Goal: Task Accomplishment & Management: Use online tool/utility

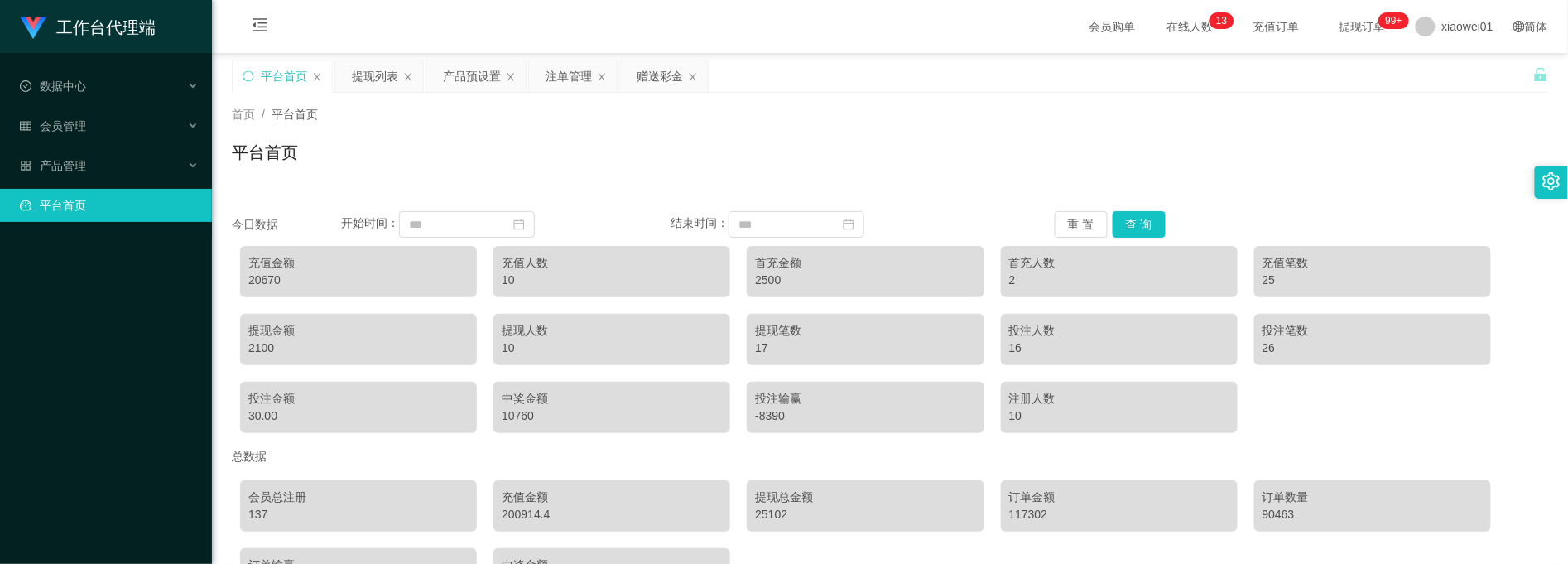
click at [266, 270] on div "充值金额" at bounding box center [359, 263] width 220 height 18
click at [263, 278] on div "20670" at bounding box center [359, 281] width 220 height 18
copy div "20670"
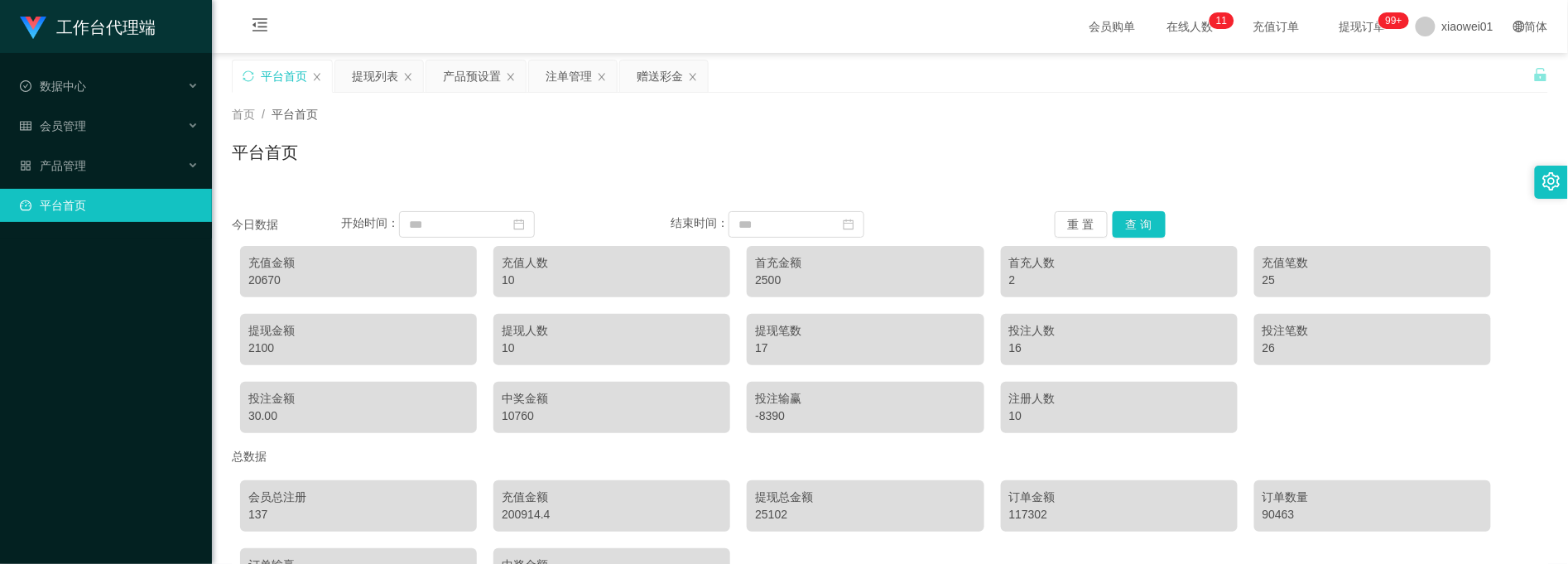
click at [296, 64] on div "平台首页" at bounding box center [284, 75] width 46 height 31
click at [649, 80] on div "赠送彩金" at bounding box center [660, 75] width 46 height 31
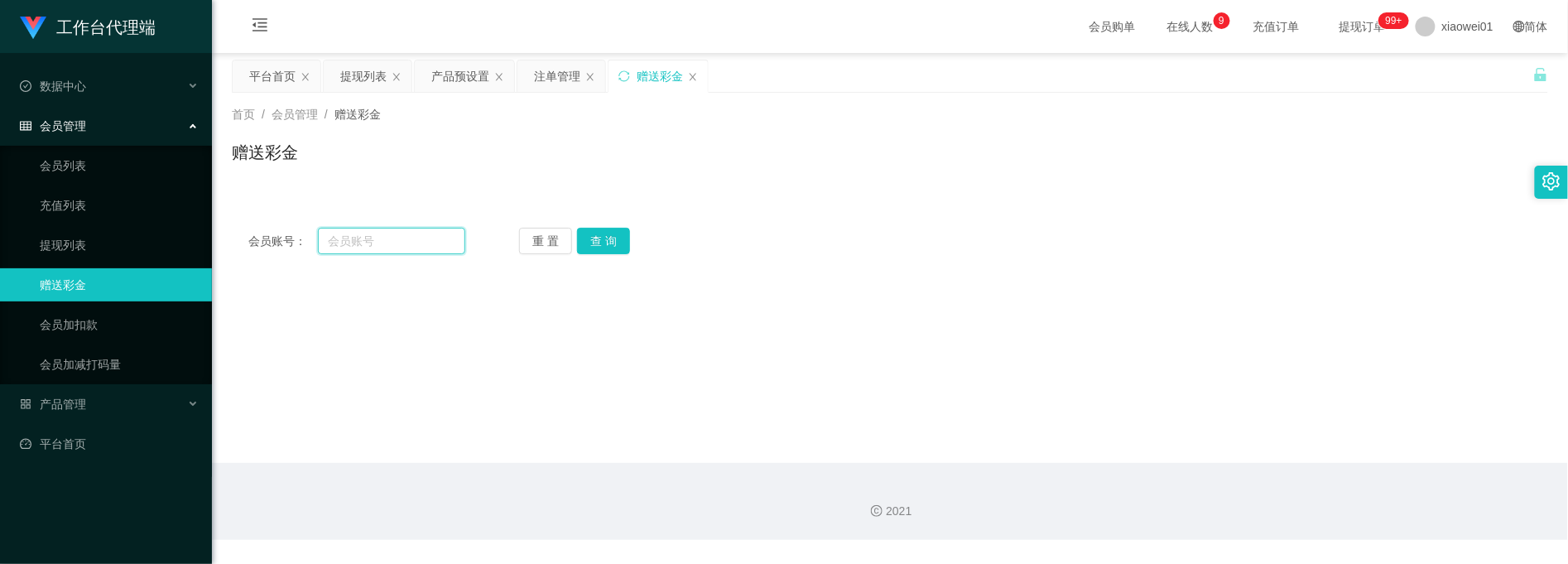
click at [388, 232] on input "text" at bounding box center [392, 241] width 147 height 27
paste input "8839616"
type input "8839616"
click at [607, 239] on button "查 询" at bounding box center [604, 241] width 53 height 27
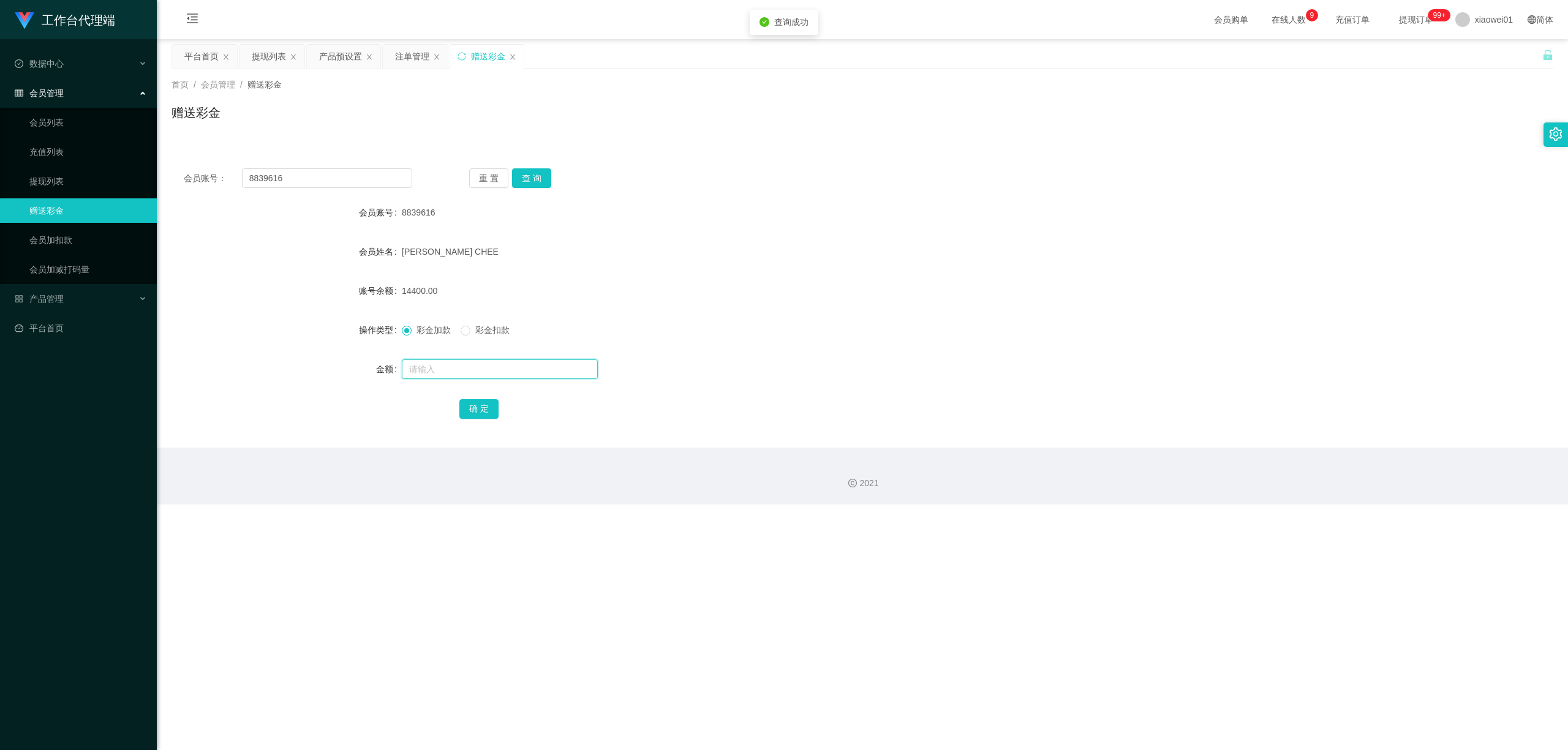
click at [479, 366] on input "text" at bounding box center [500, 369] width 196 height 20
click at [527, 177] on button "查 询" at bounding box center [531, 178] width 39 height 20
click at [439, 378] on input "text" at bounding box center [500, 369] width 196 height 20
click at [470, 329] on span at bounding box center [465, 330] width 10 height 10
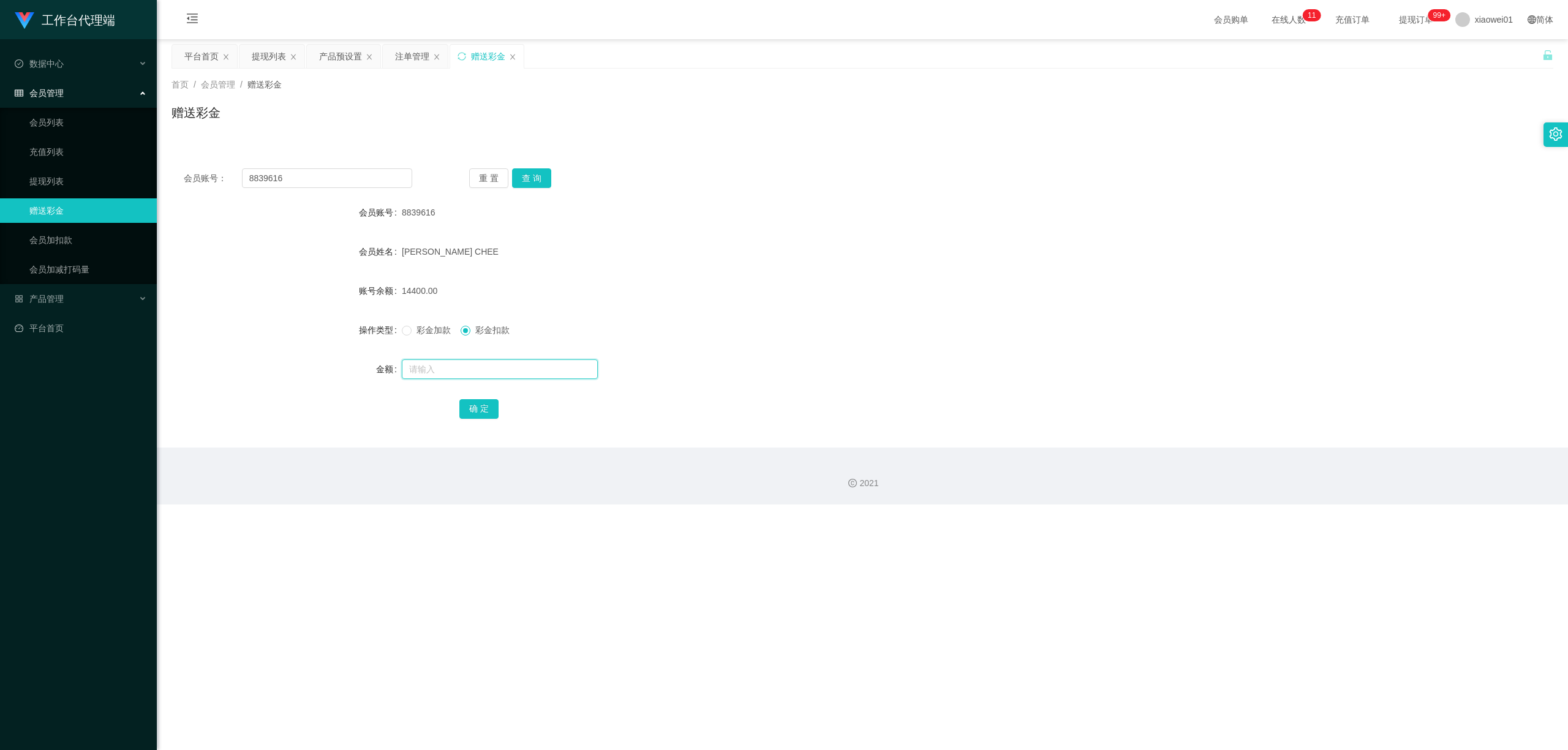
drag, startPoint x: 472, startPoint y: 378, endPoint x: 472, endPoint y: 370, distance: 8.0
click at [472, 378] on input "text" at bounding box center [500, 369] width 196 height 20
type input "1400"
click at [476, 409] on button "确 定" at bounding box center [479, 409] width 39 height 20
click at [956, 267] on form "会员账号 8839616 会员姓名 YEOH YIK CHEE 账号余额 13000.00 操作类型 彩金加款 彩金扣款 金额 确 定" at bounding box center [862, 311] width 1381 height 221
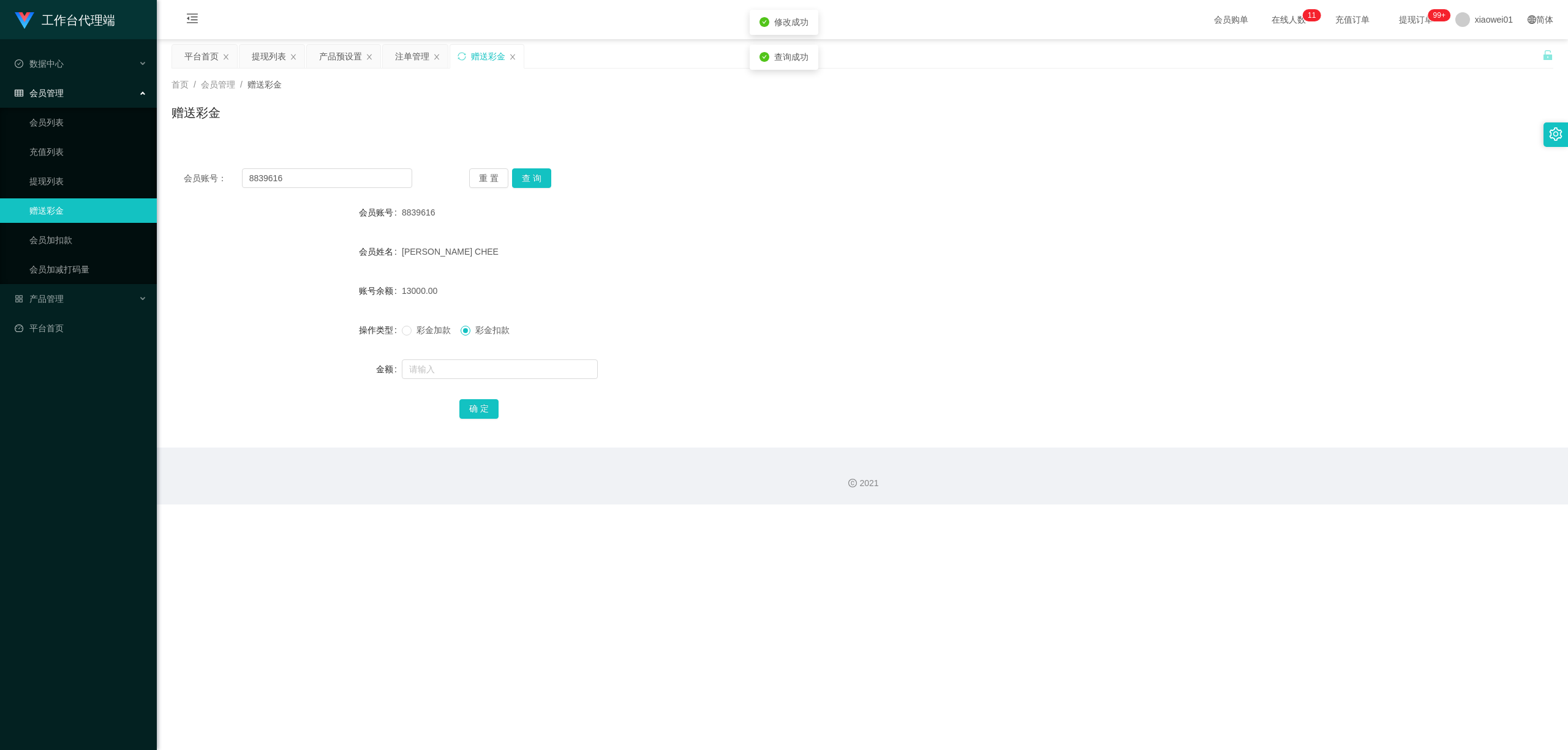
drag, startPoint x: 1069, startPoint y: 173, endPoint x: 1284, endPoint y: 118, distance: 221.9
click at [1093, 165] on div "会员账号： 8839616 重 置 查 询 会员账号 8839616 会员姓名 YEOH YIK CHEE 账号余额 13000.00 操作类型 彩金加款 彩…" at bounding box center [862, 302] width 1381 height 292
click at [190, 58] on div "平台首页" at bounding box center [202, 56] width 34 height 23
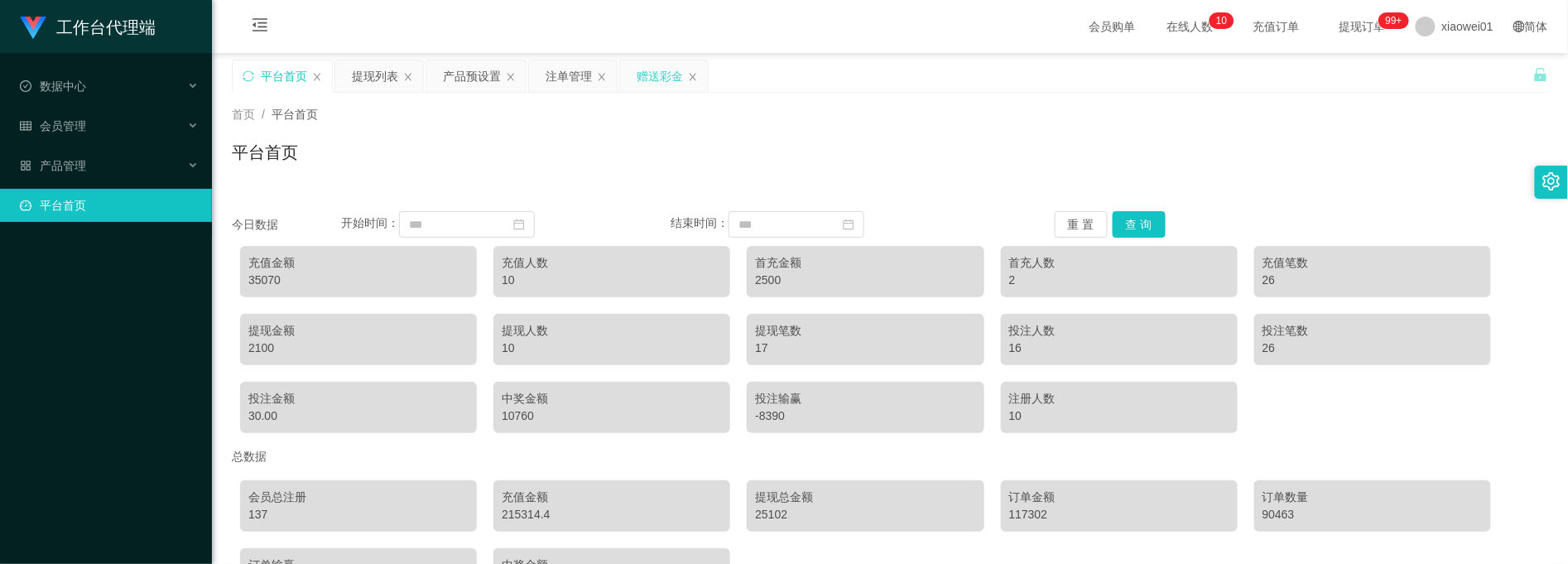
click at [666, 80] on div "赠送彩金" at bounding box center [660, 75] width 46 height 31
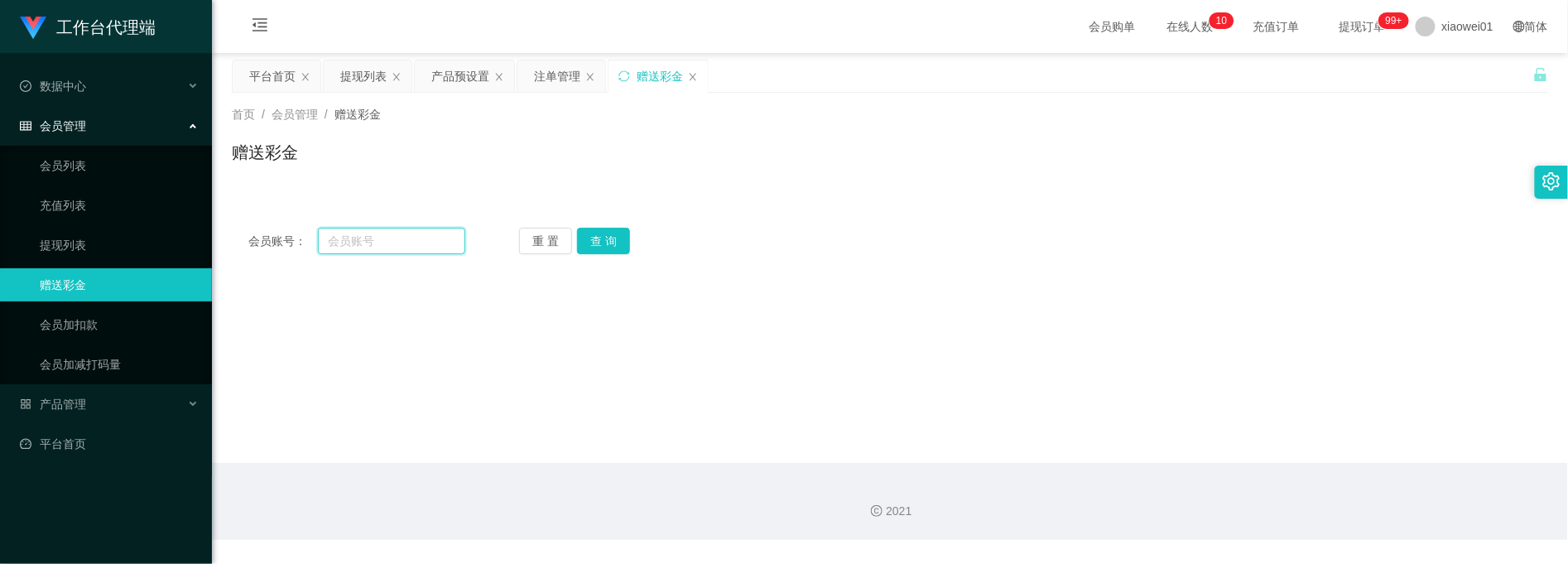
click at [398, 233] on input "text" at bounding box center [392, 241] width 147 height 27
paste input "8839616"
type input "8839616"
click at [603, 247] on button "查 询" at bounding box center [604, 241] width 53 height 27
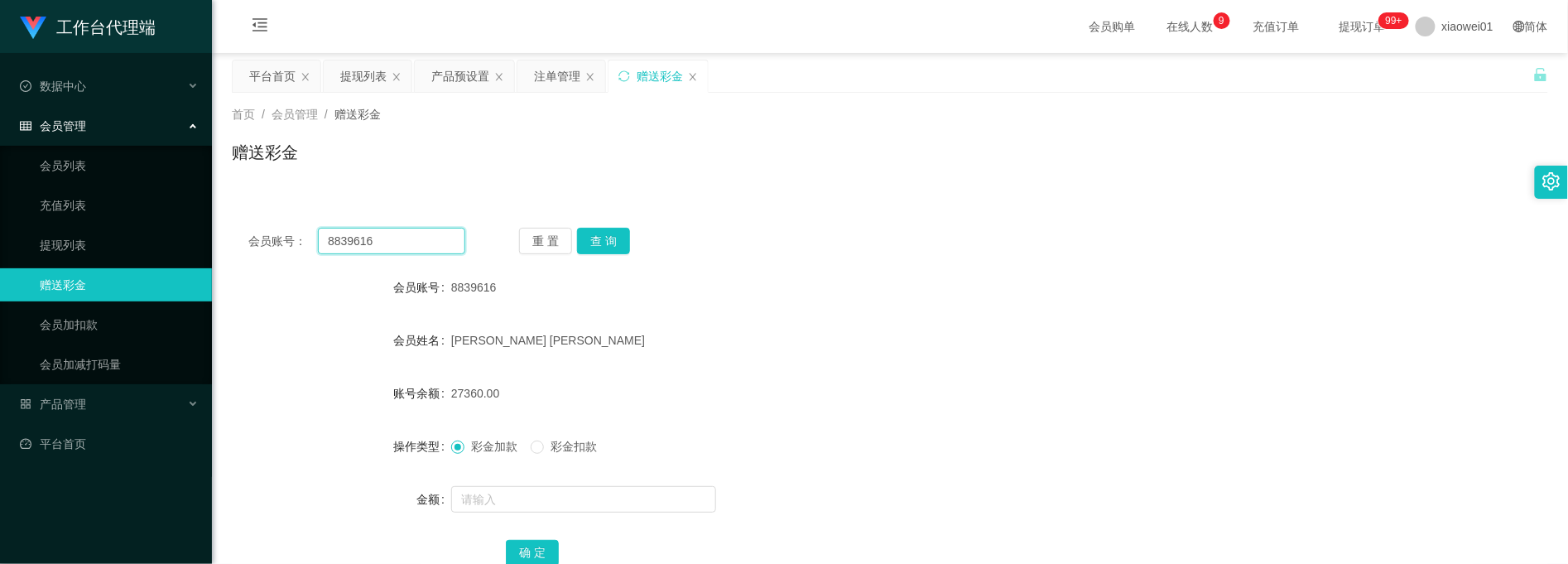
click at [329, 238] on input "8839616" at bounding box center [392, 241] width 147 height 27
click at [275, 77] on div "平台首页" at bounding box center [273, 75] width 46 height 31
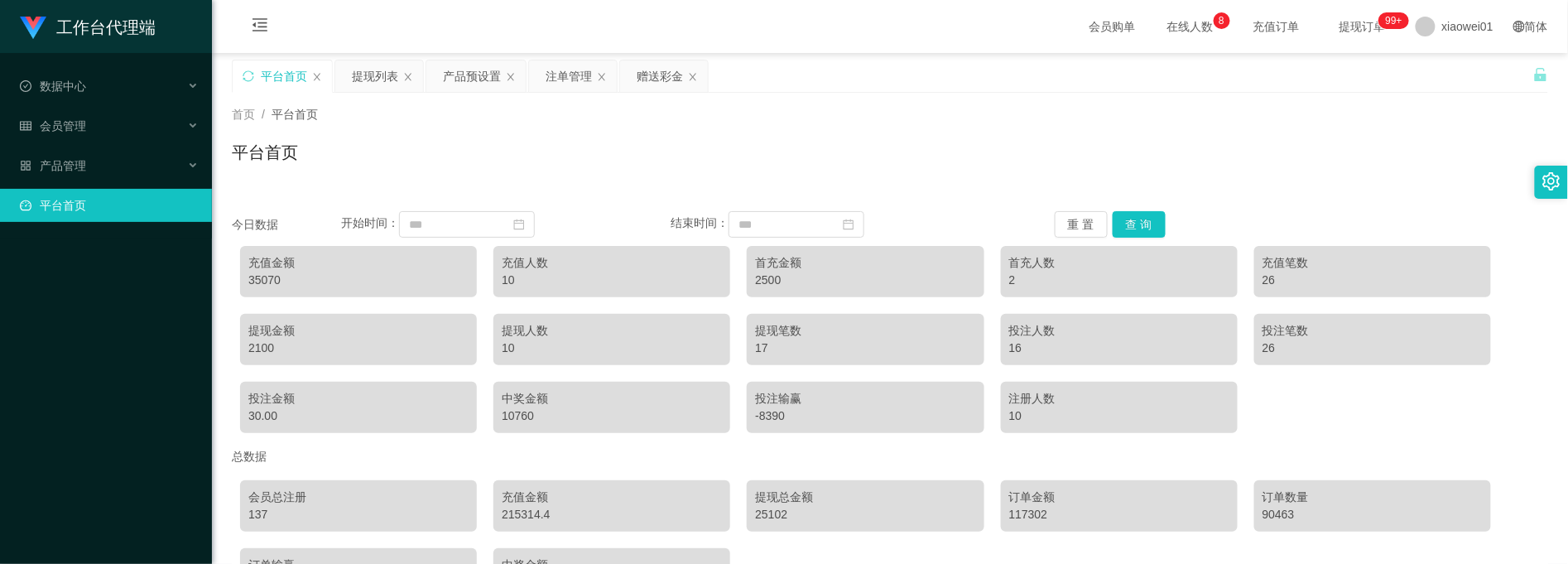
click at [273, 274] on div "35070" at bounding box center [359, 281] width 220 height 18
copy div "35070"
click at [263, 279] on div "35070" at bounding box center [359, 281] width 220 height 18
click at [263, 278] on div "35070" at bounding box center [359, 281] width 220 height 18
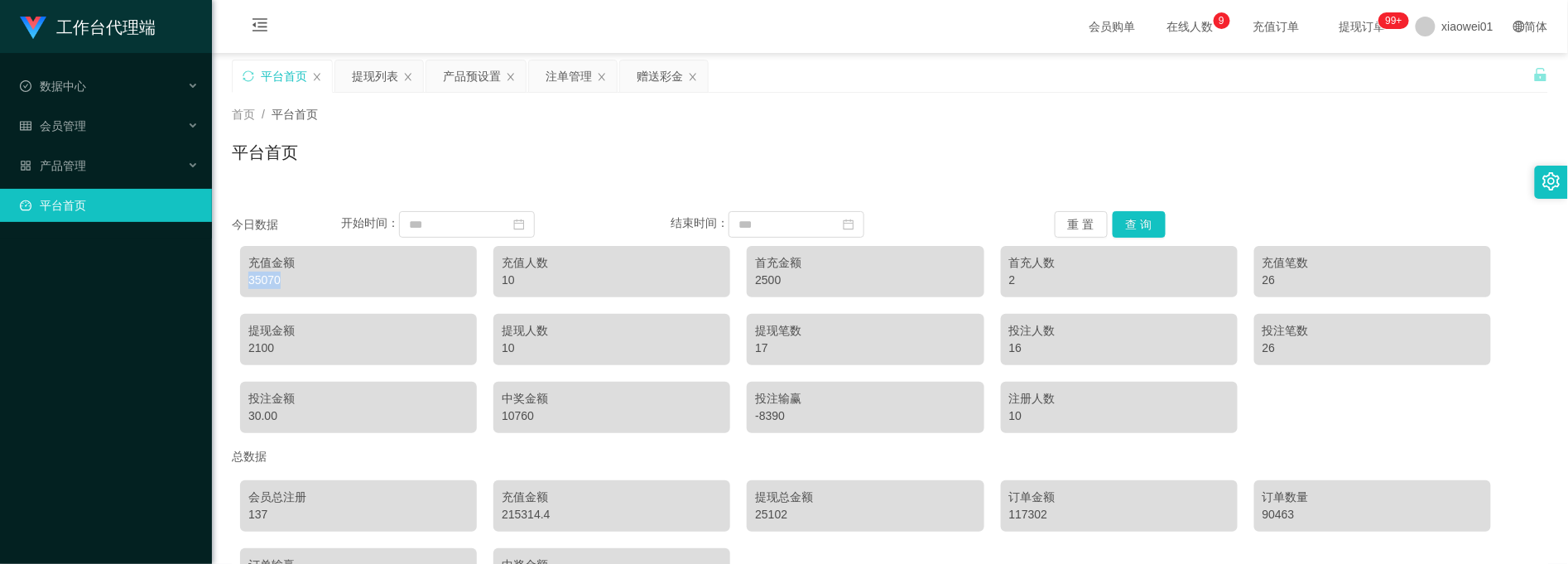
click at [270, 77] on div "平台首页" at bounding box center [284, 75] width 46 height 31
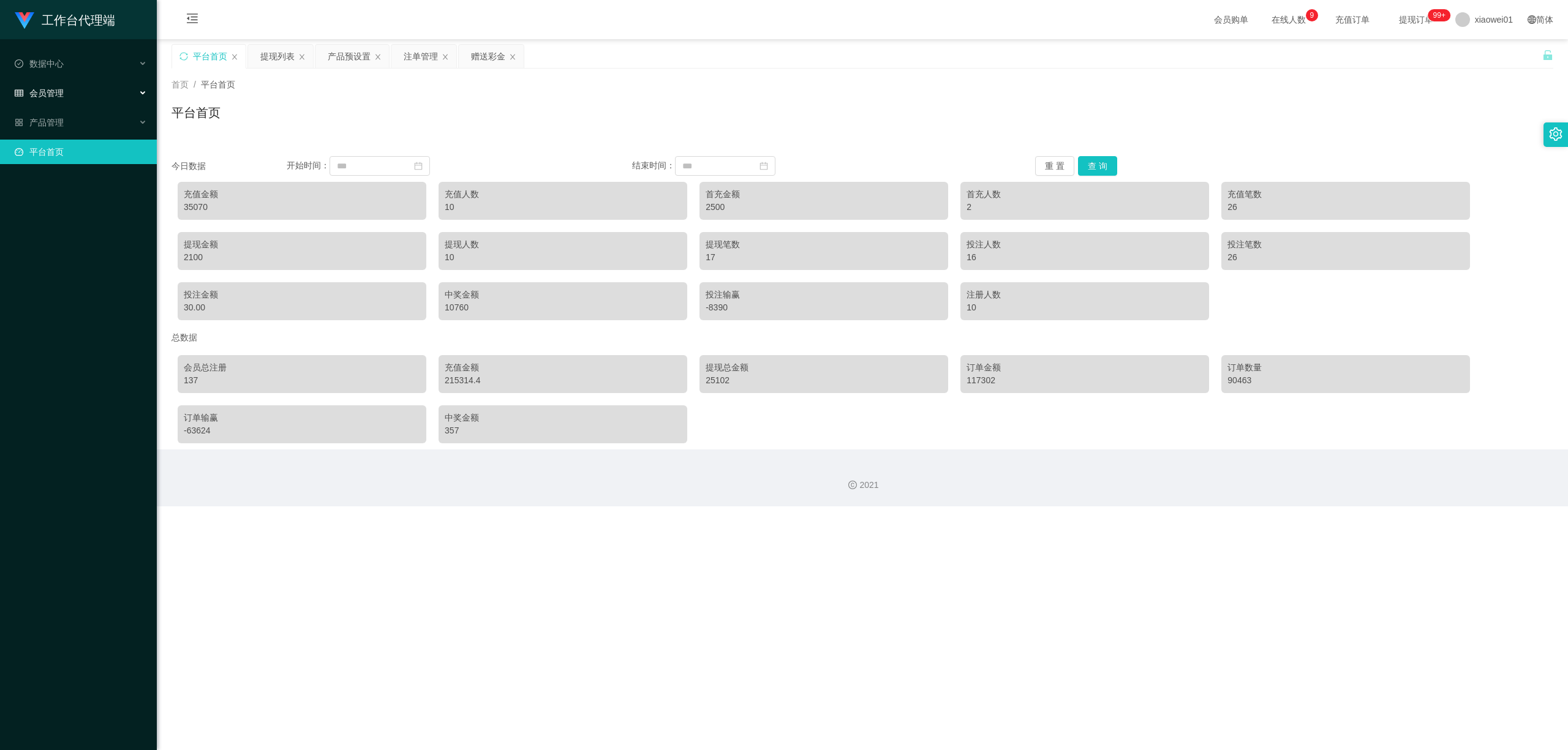
click at [66, 81] on div "会员管理" at bounding box center [78, 93] width 157 height 24
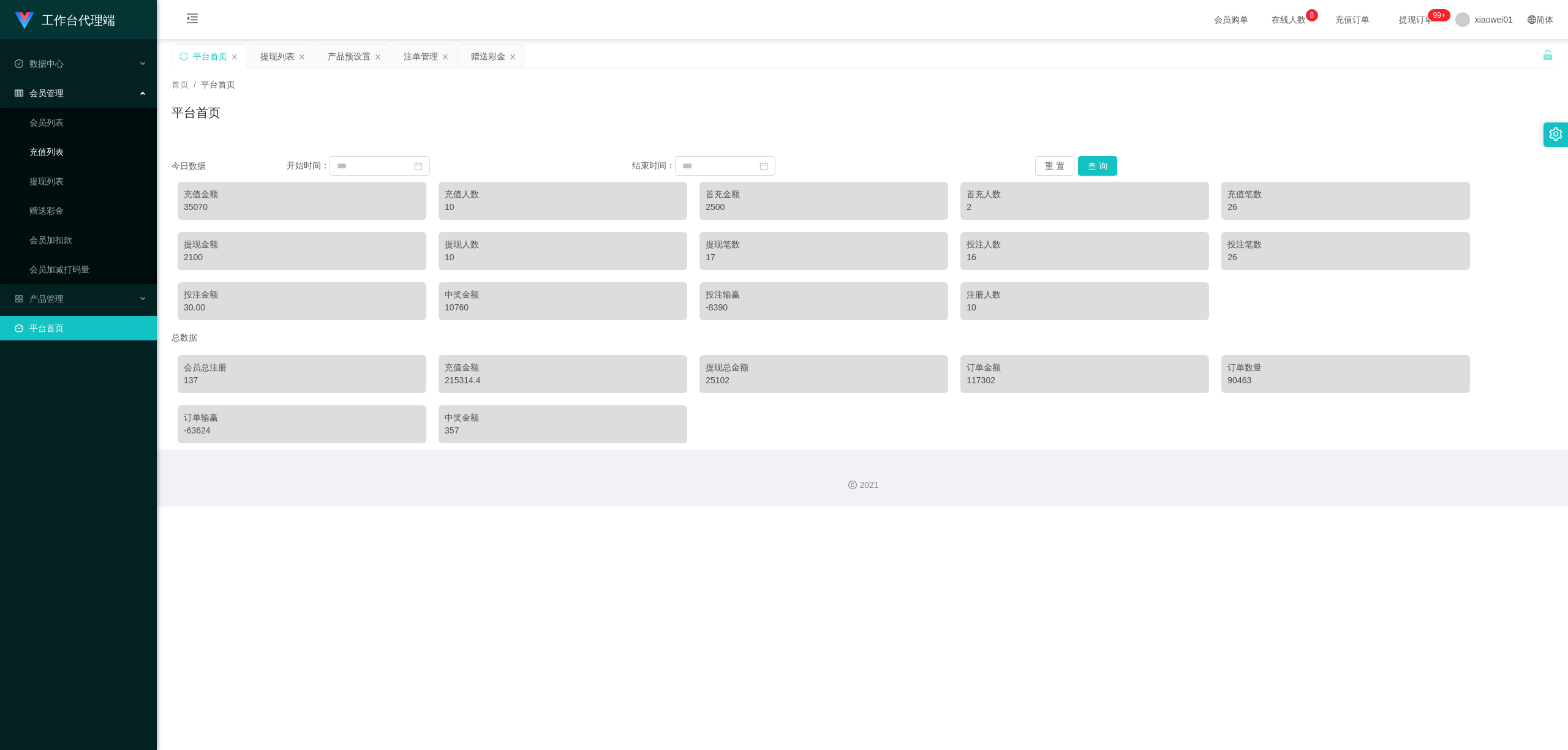
click at [71, 148] on link "充值列表" at bounding box center [88, 152] width 118 height 24
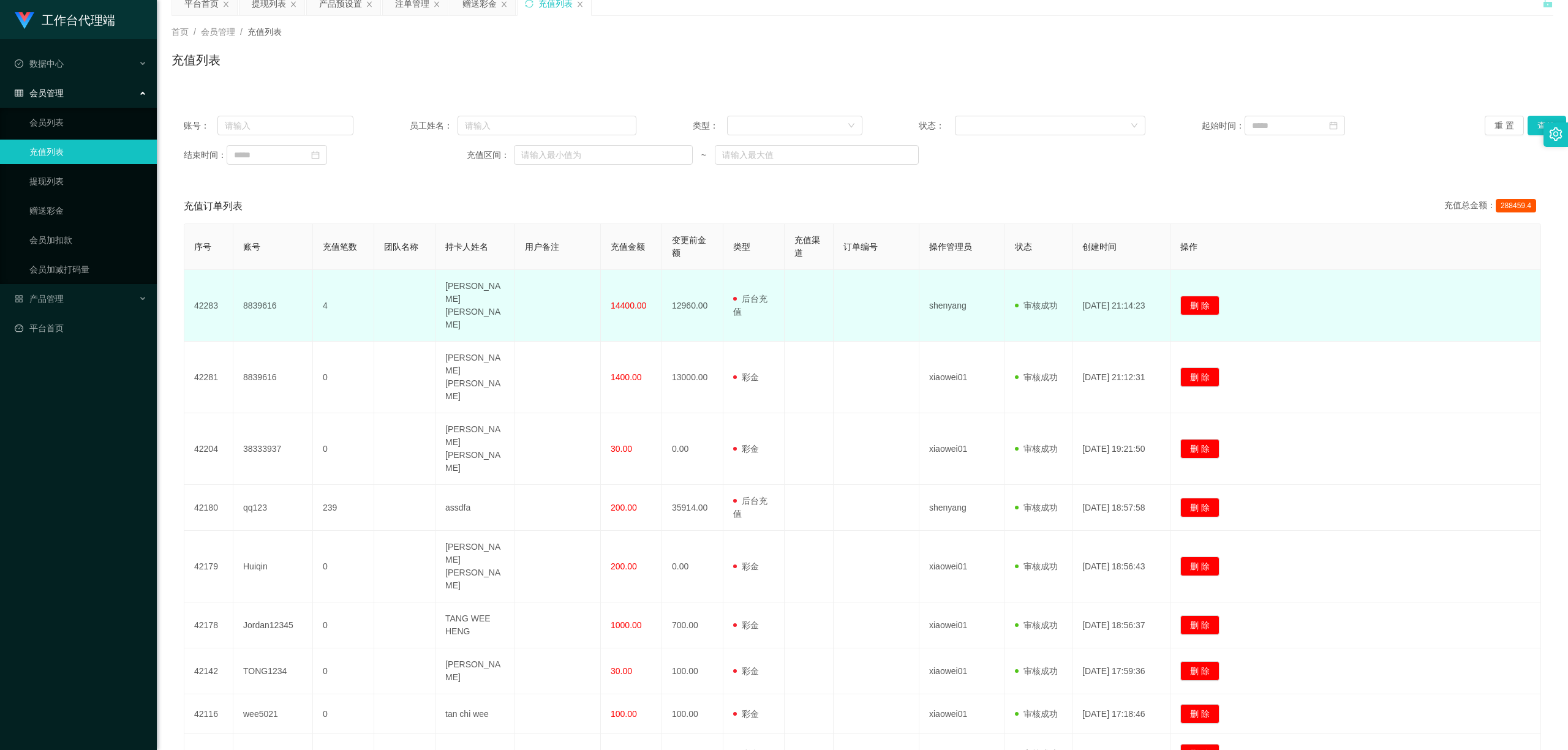
scroll to position [81, 0]
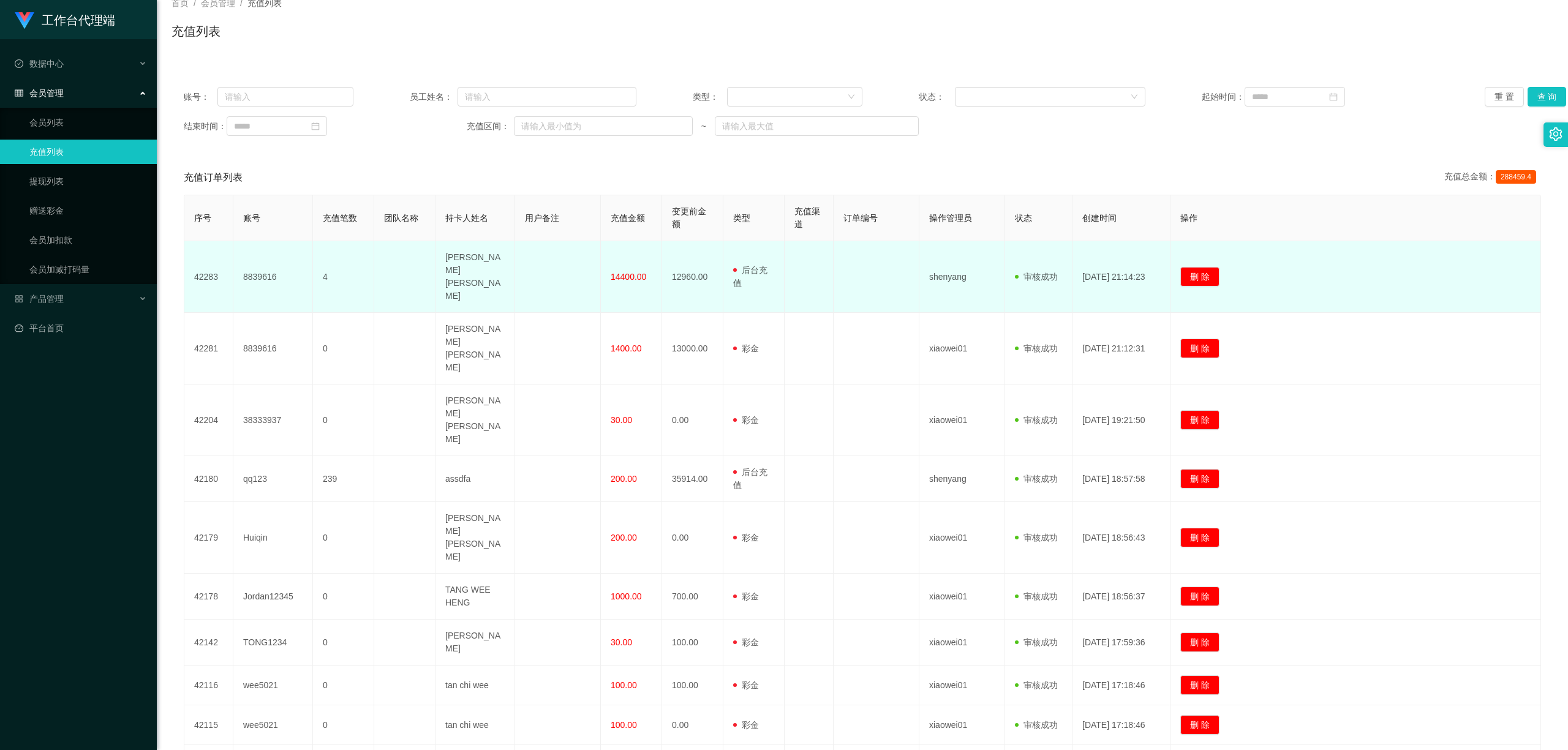
drag, startPoint x: 654, startPoint y: 261, endPoint x: 730, endPoint y: 258, distance: 76.1
click at [730, 258] on tr "42283 8839616 4 YEOH [PERSON_NAME] 14400.00 12960.00 用户充值 后台充值 彩金 注册赠送 shenyang…" at bounding box center [862, 276] width 1356 height 72
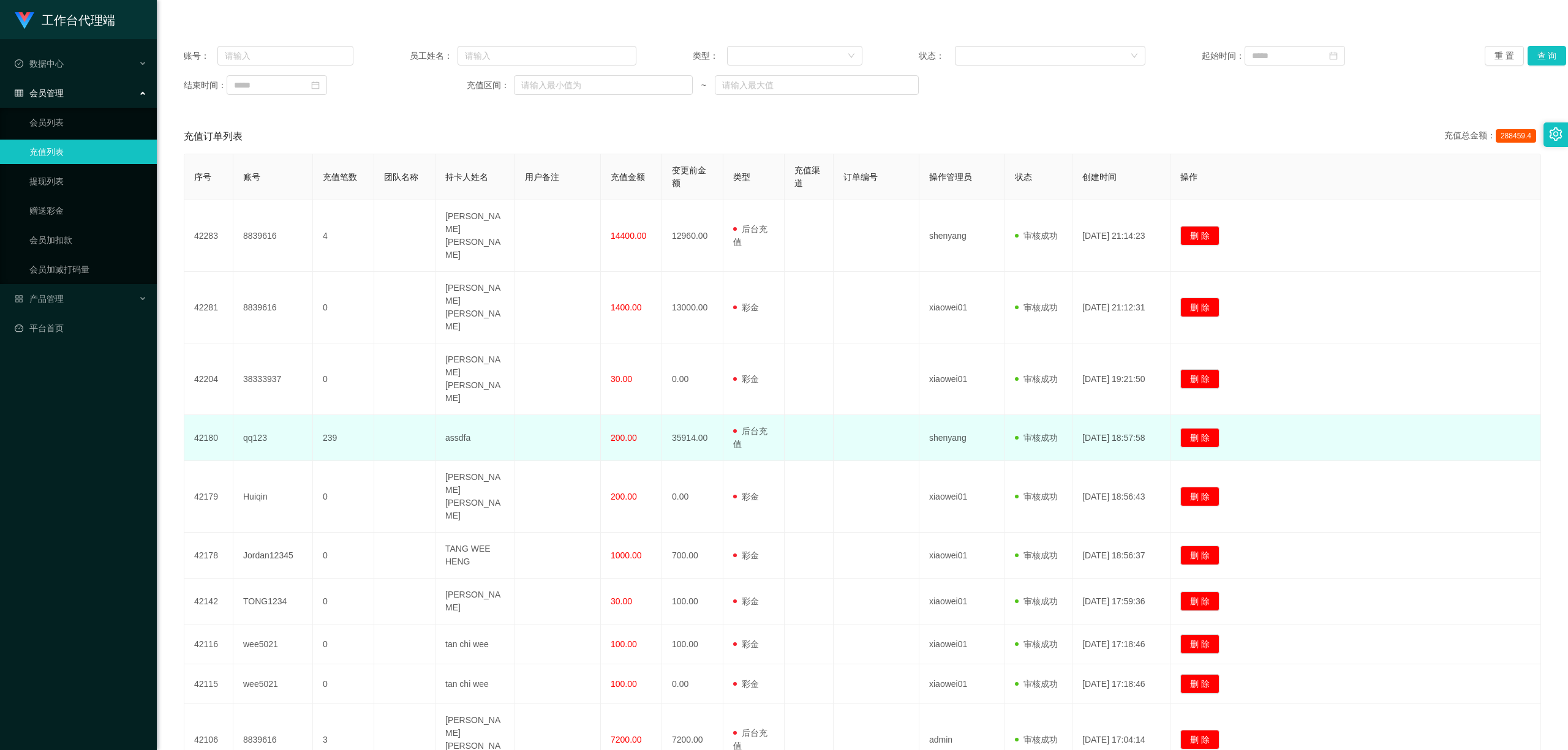
scroll to position [131, 0]
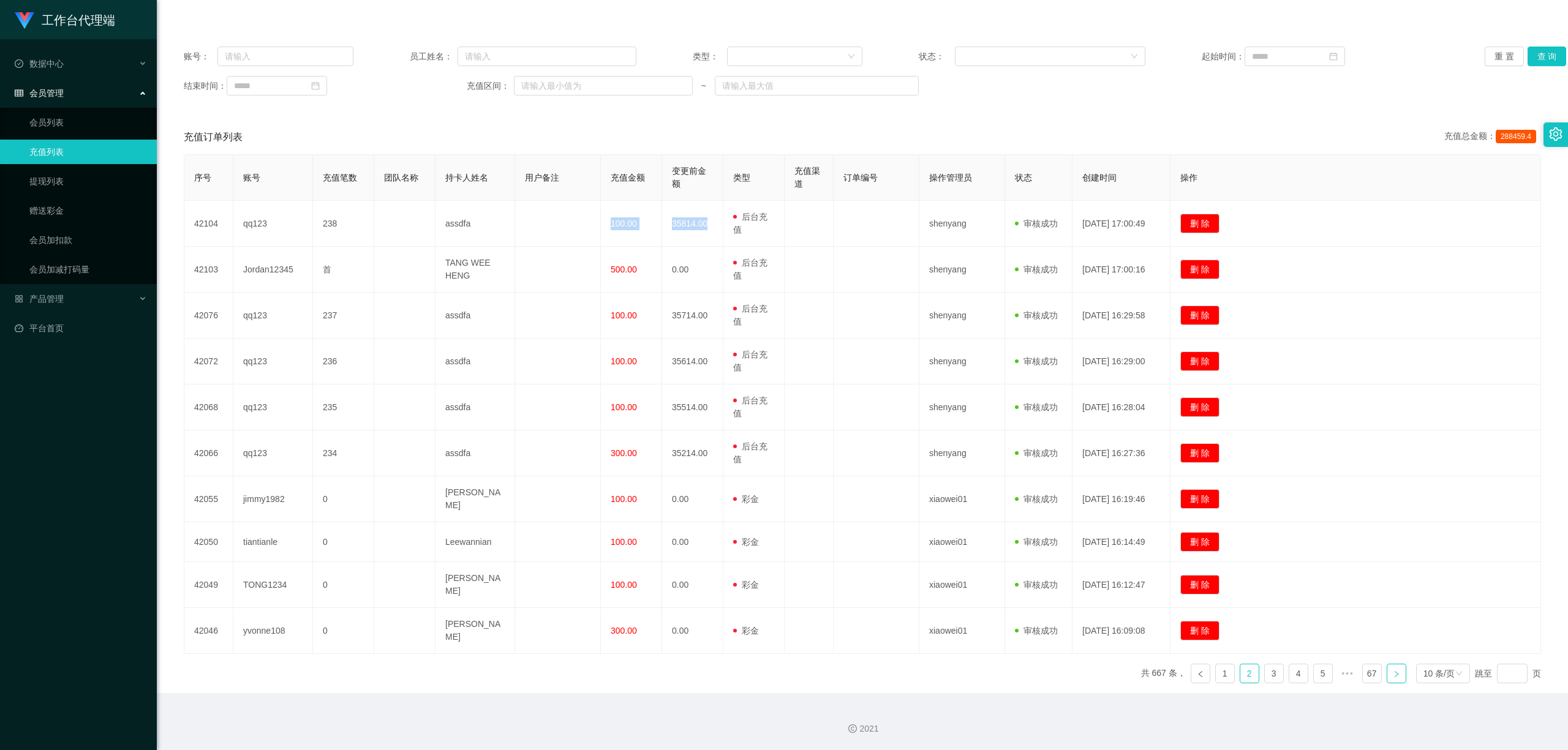
click at [1395, 672] on icon "图标: right" at bounding box center [1397, 673] width 4 height 6
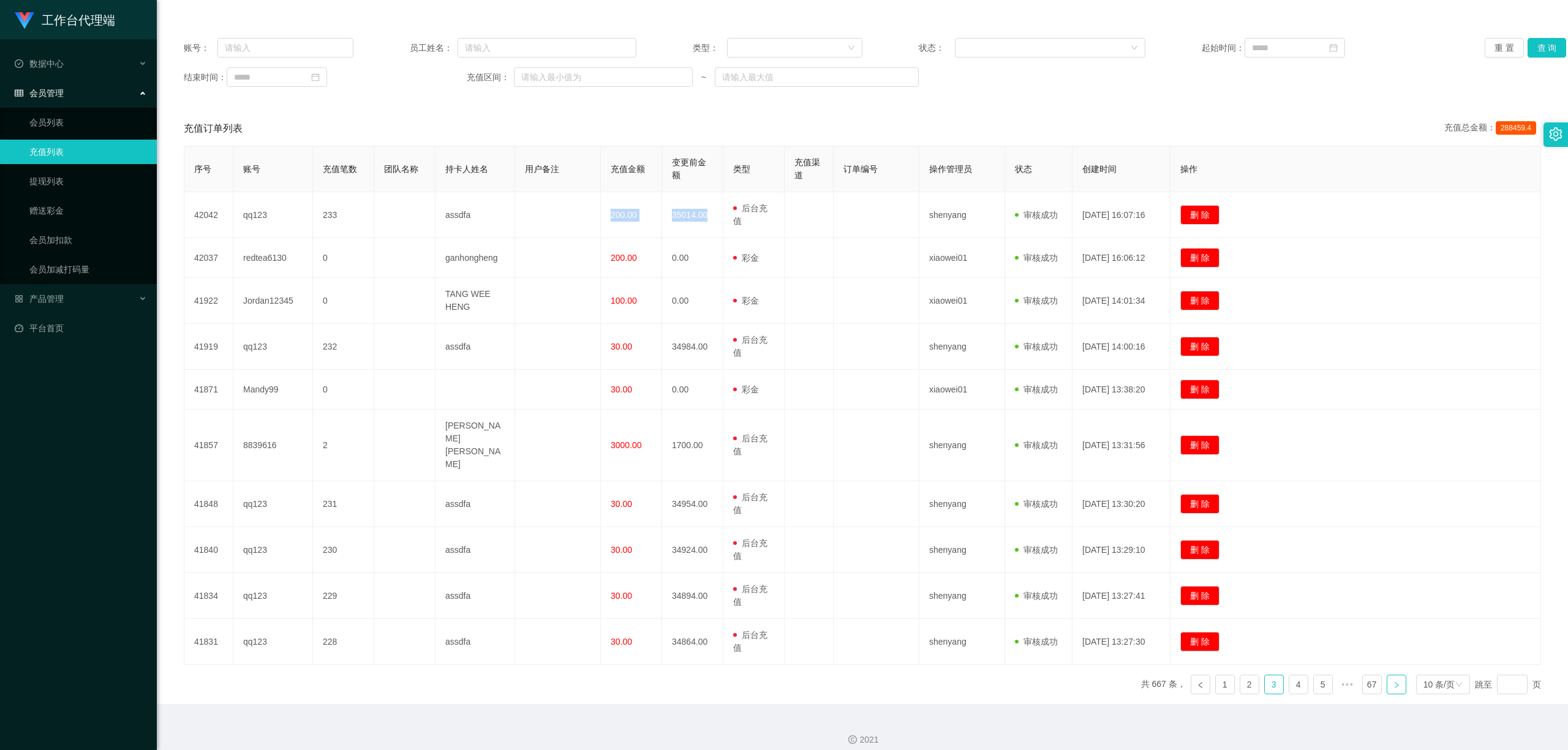
click at [1395, 682] on icon "图标: right" at bounding box center [1397, 684] width 4 height 6
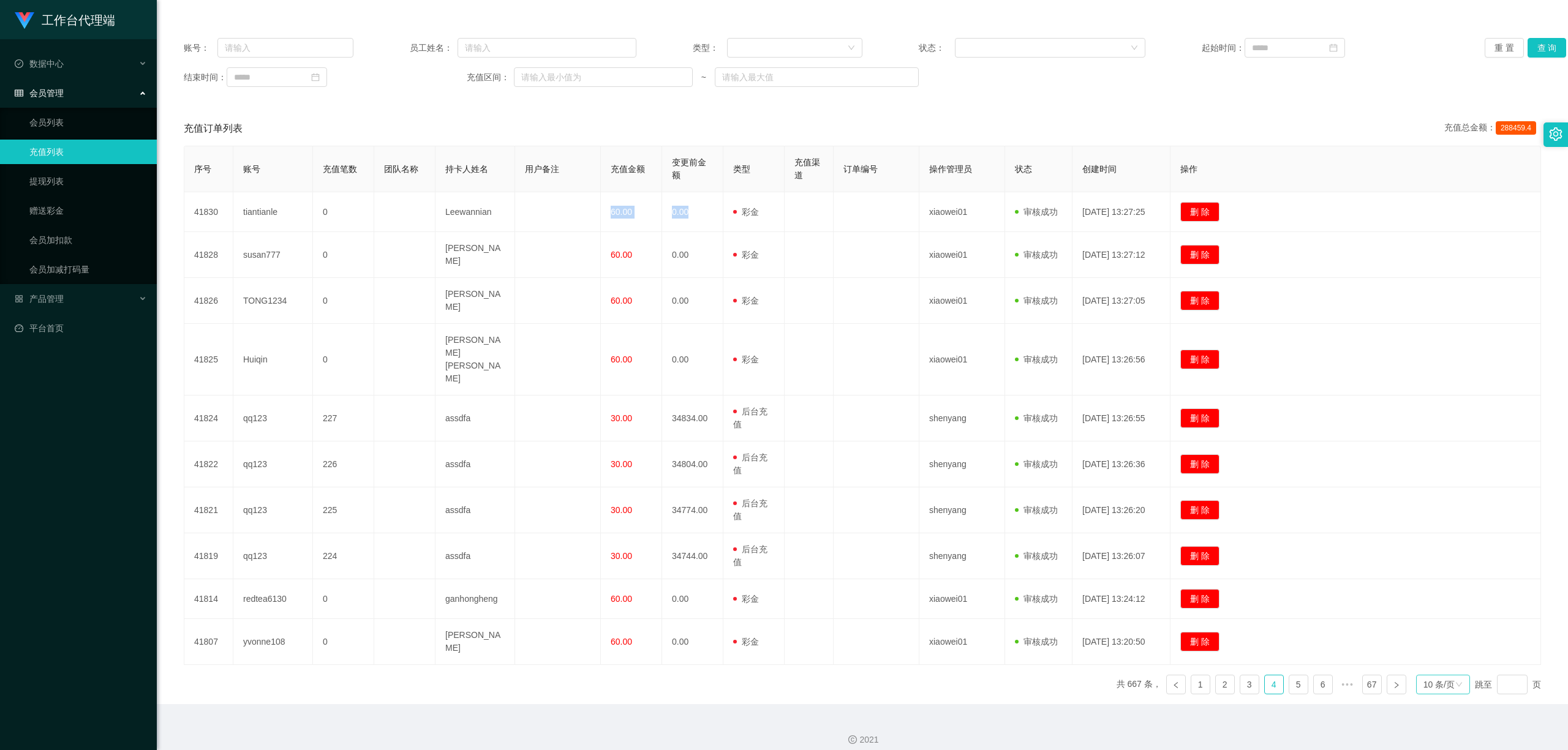
click at [1441, 675] on div "10 条/页" at bounding box center [1439, 684] width 32 height 18
click at [1439, 632] on li "50 条/页" at bounding box center [1433, 632] width 55 height 20
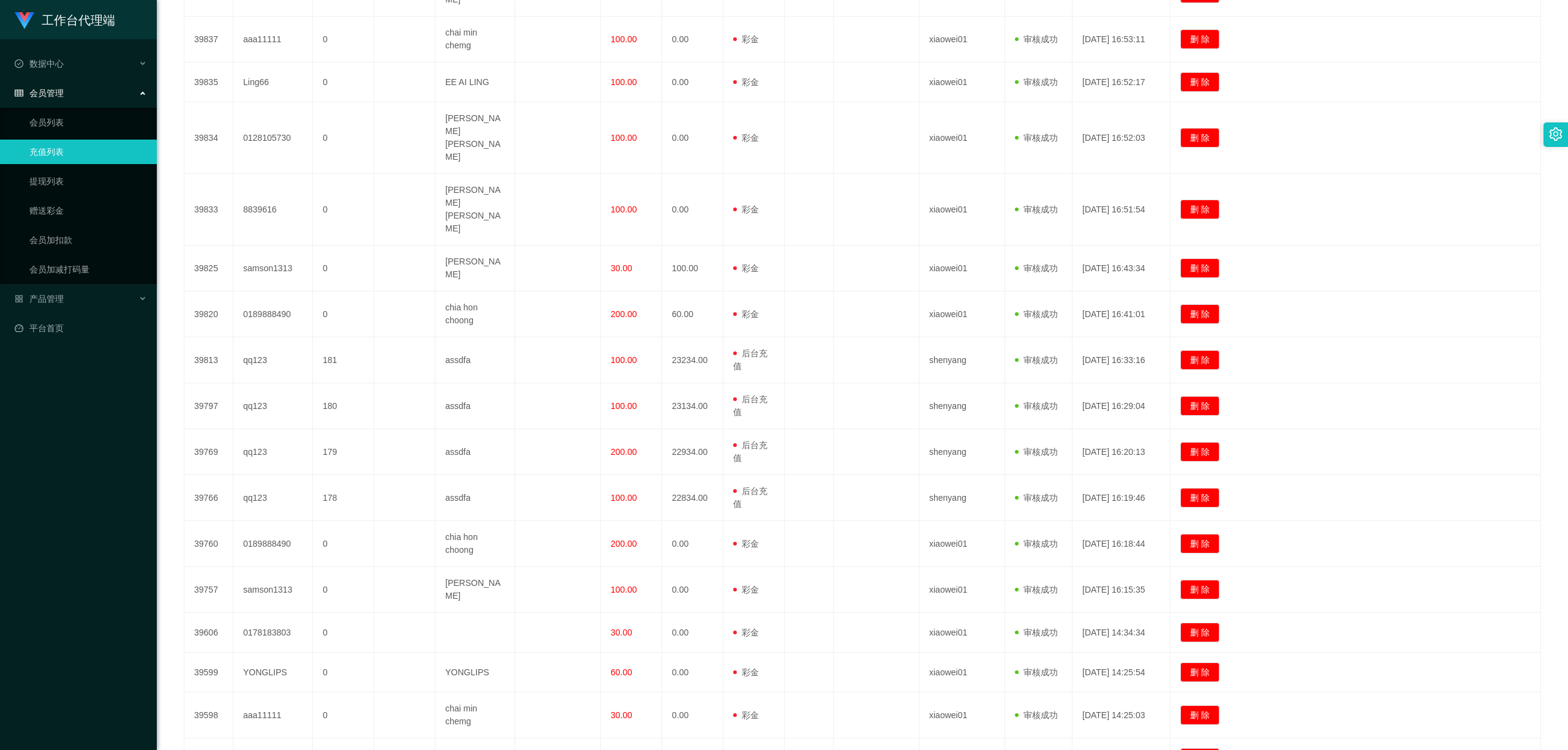
scroll to position [1975, 0]
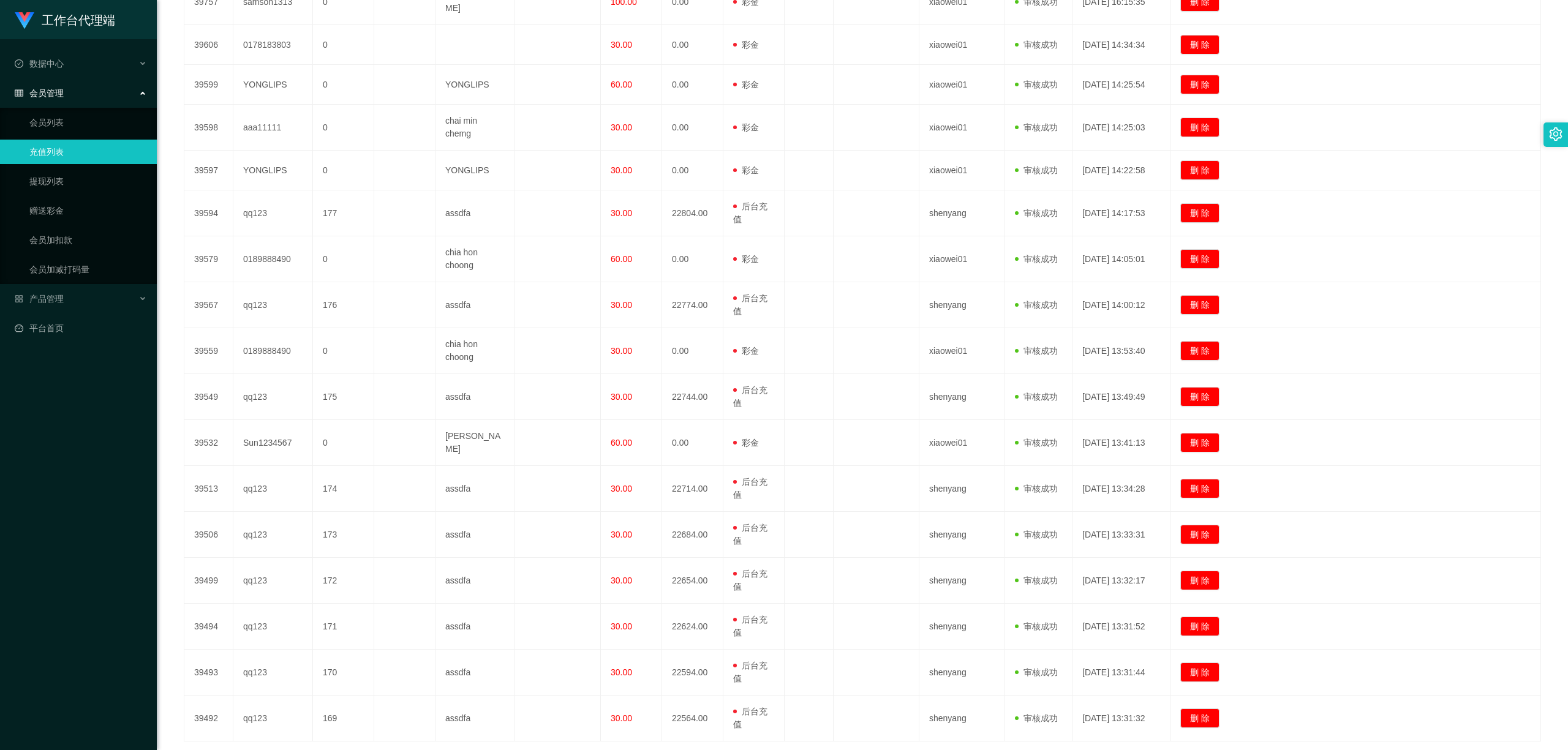
click at [1191, 749] on link "1" at bounding box center [1200, 761] width 18 height 18
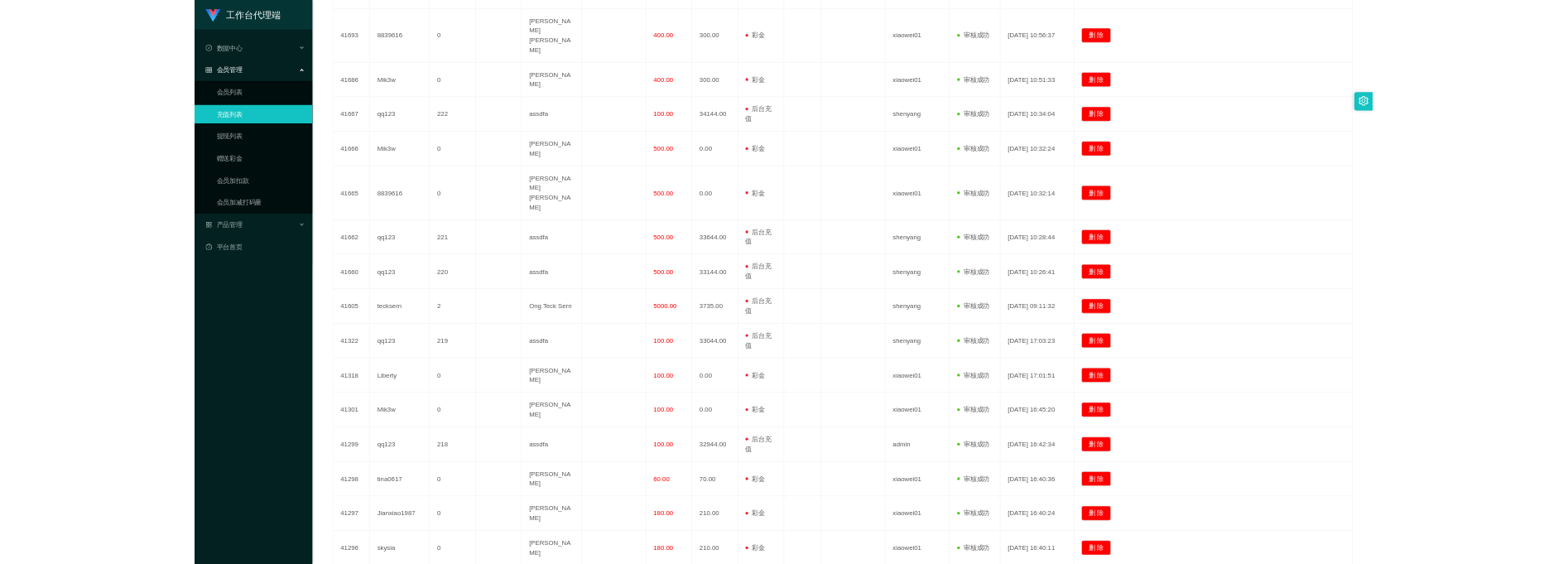
scroll to position [608, 0]
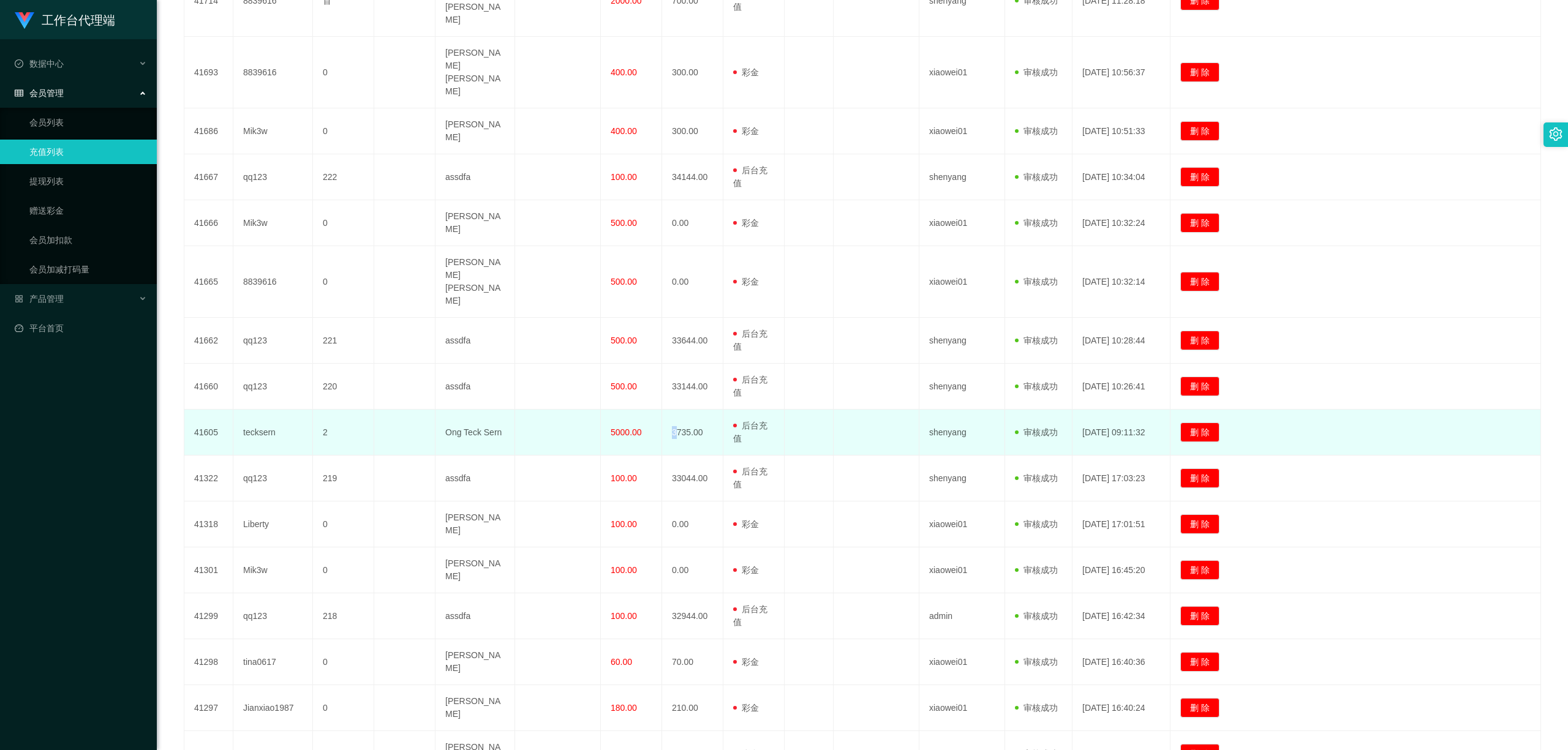
drag, startPoint x: 673, startPoint y: 348, endPoint x: 679, endPoint y: 348, distance: 6.0
click at [679, 410] on td "3735.00" at bounding box center [692, 433] width 61 height 46
drag, startPoint x: 696, startPoint y: 358, endPoint x: 728, endPoint y: 360, distance: 32.1
click at [728, 410] on tr "41605 tecksern 2 Ong Teck Sern 5000.00 3735.00 用户充值 后台充值 彩金 注册赠送 shenyang 审核驳回 …" at bounding box center [862, 433] width 1356 height 46
click at [669, 410] on td "3735.00" at bounding box center [692, 433] width 61 height 46
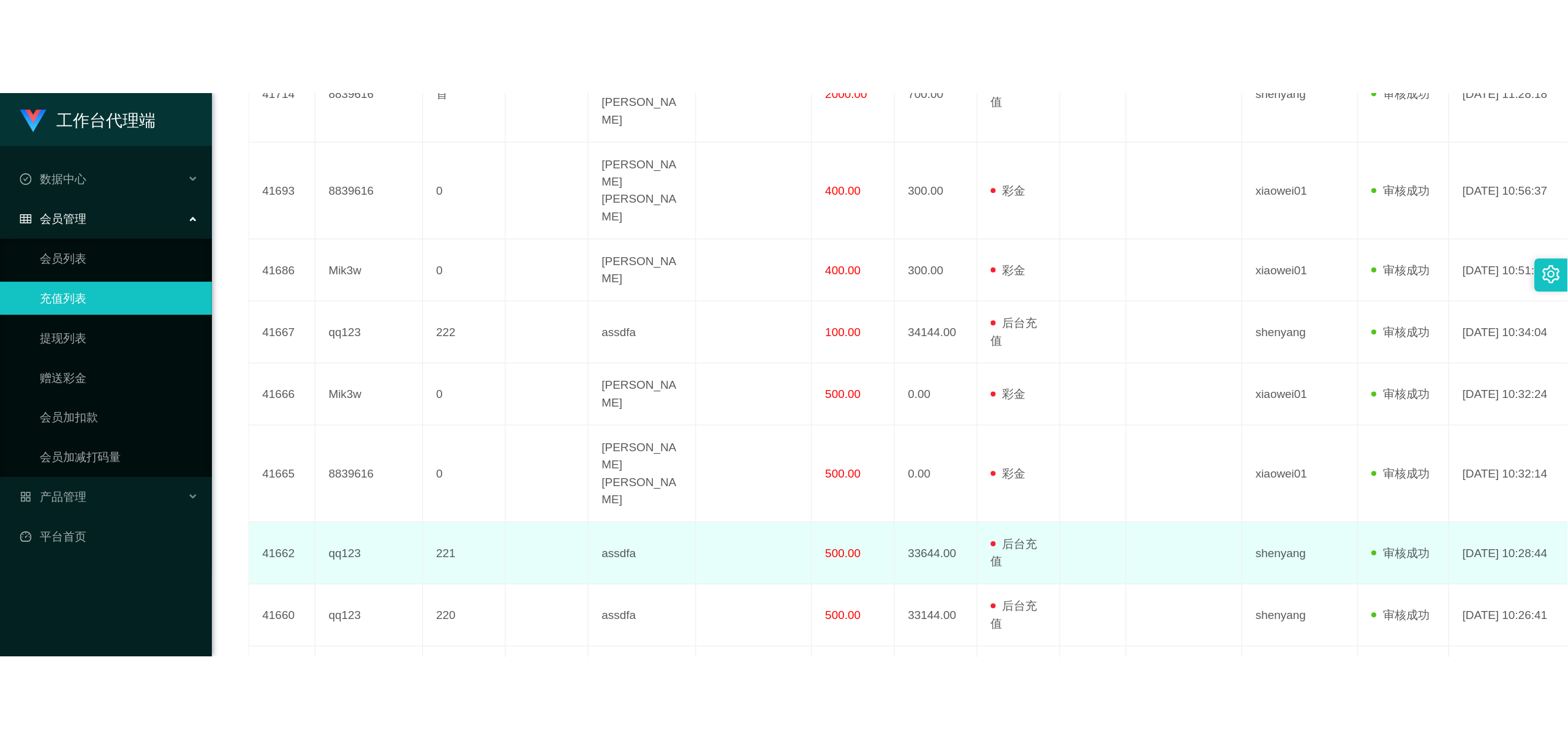
scroll to position [531, 0]
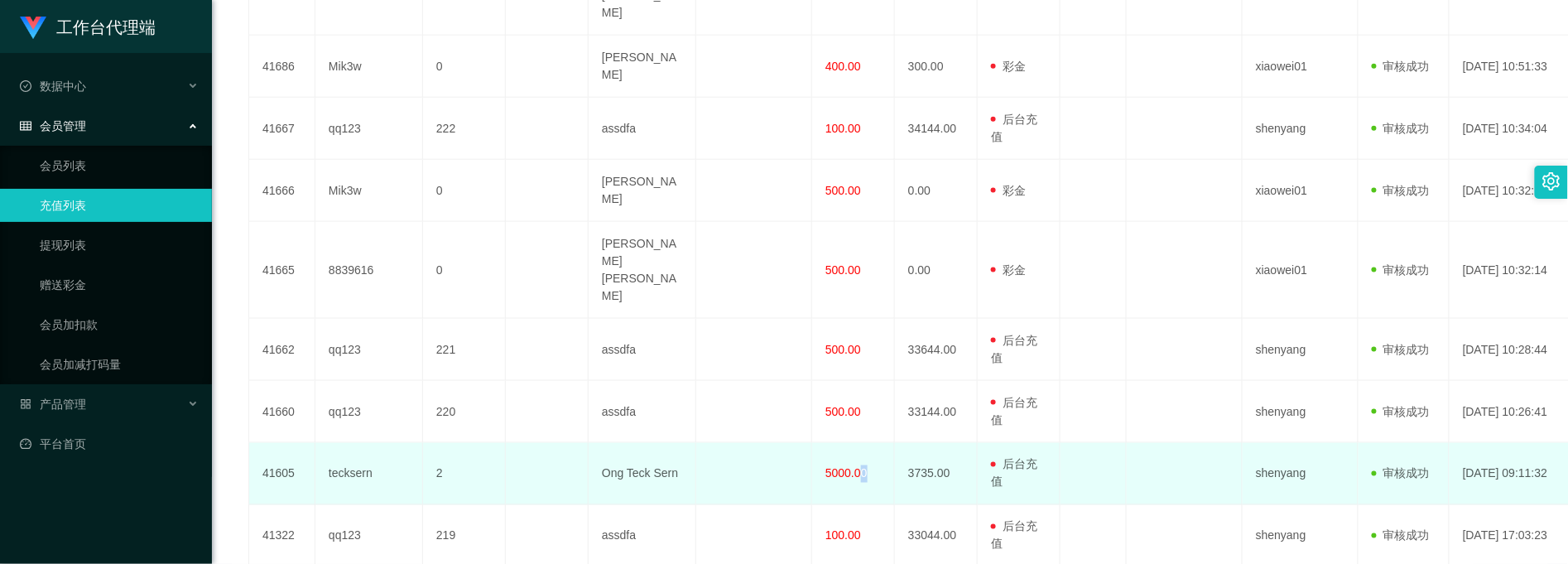
click at [855, 443] on td "5000.00" at bounding box center [853, 474] width 83 height 62
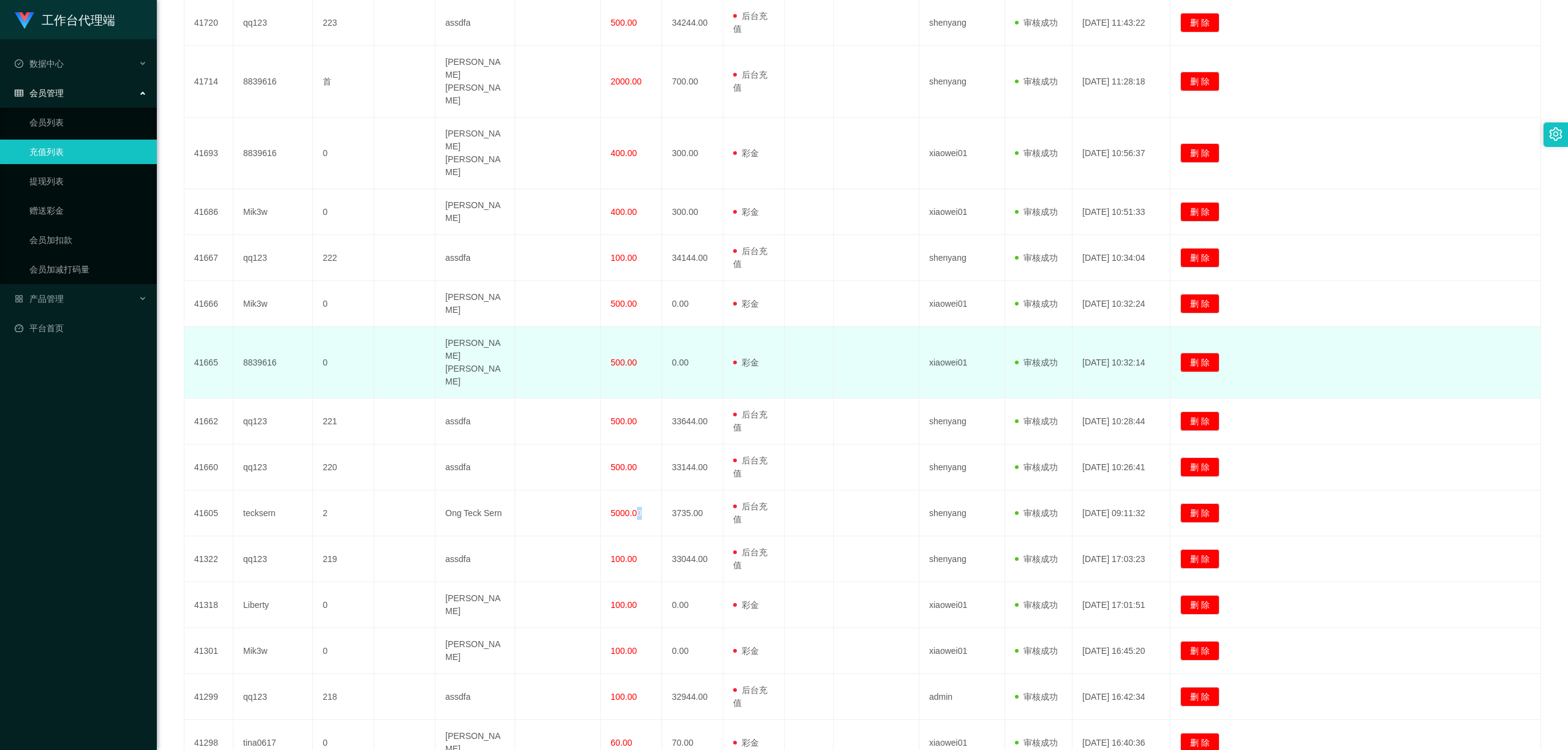
scroll to position [368, 0]
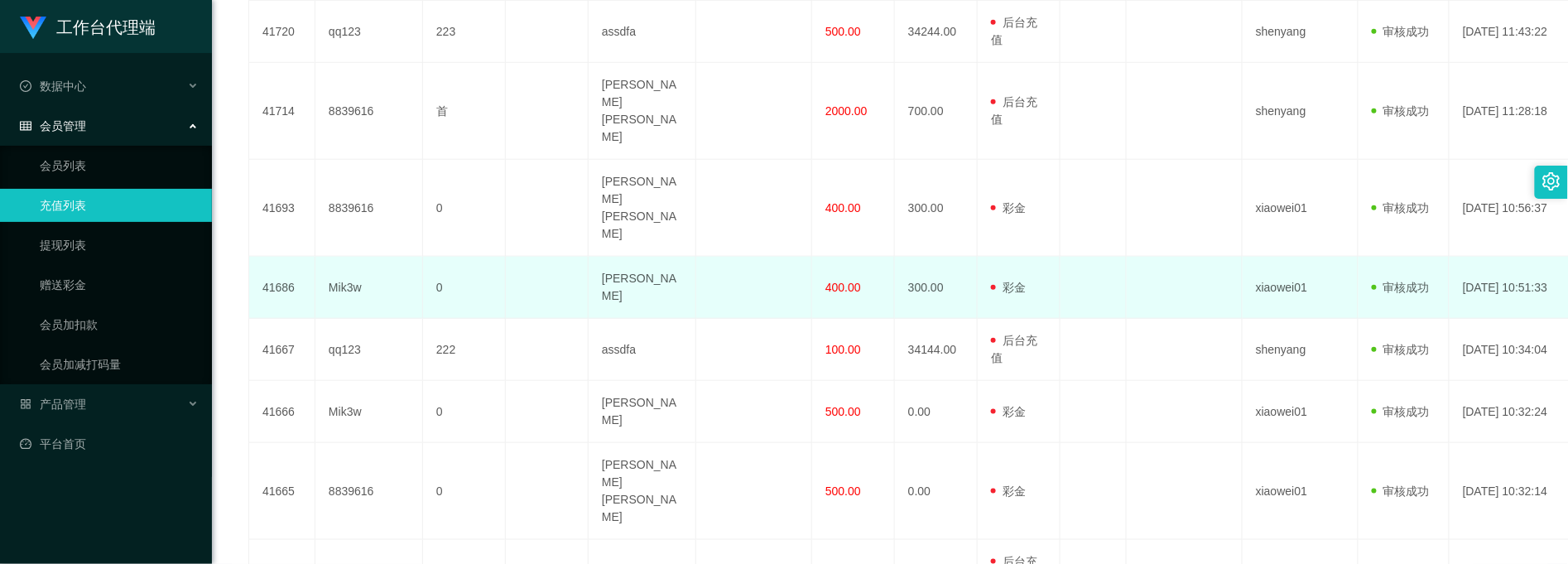
click at [1183, 257] on td at bounding box center [1184, 288] width 116 height 62
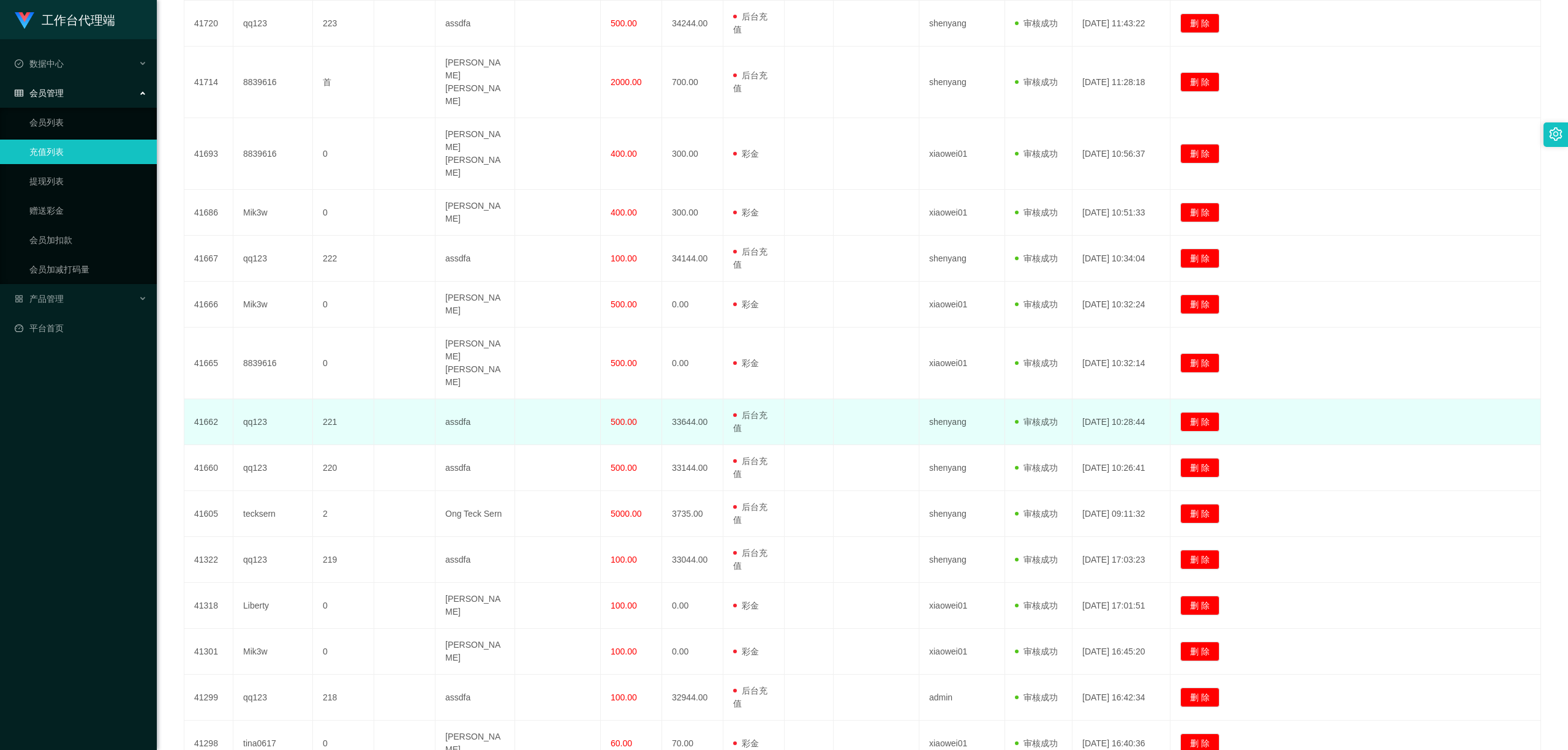
scroll to position [0, 0]
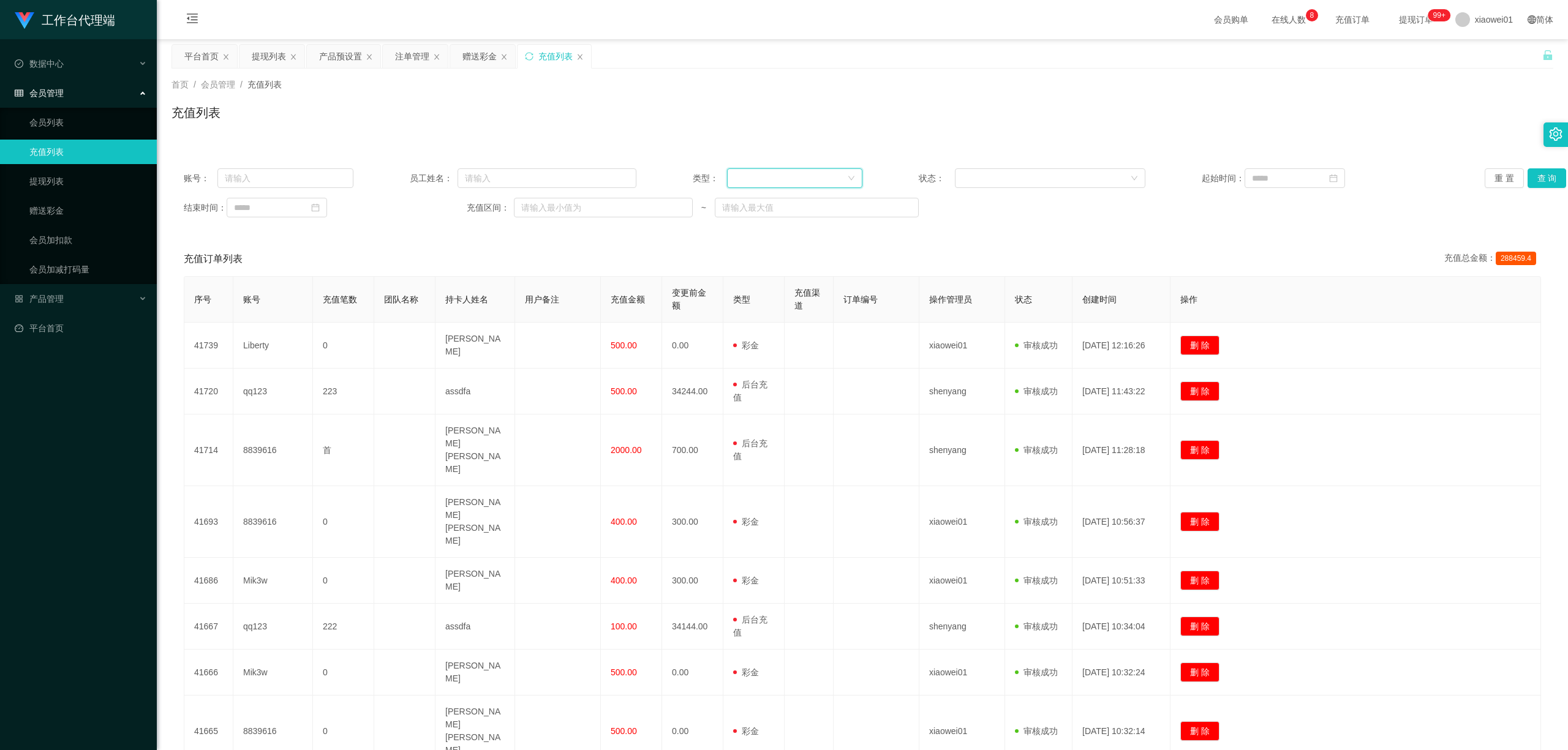
click at [824, 169] on div at bounding box center [791, 178] width 113 height 18
click at [780, 204] on li "后台充值" at bounding box center [790, 203] width 135 height 20
click at [1537, 185] on button "查 询" at bounding box center [1547, 178] width 39 height 20
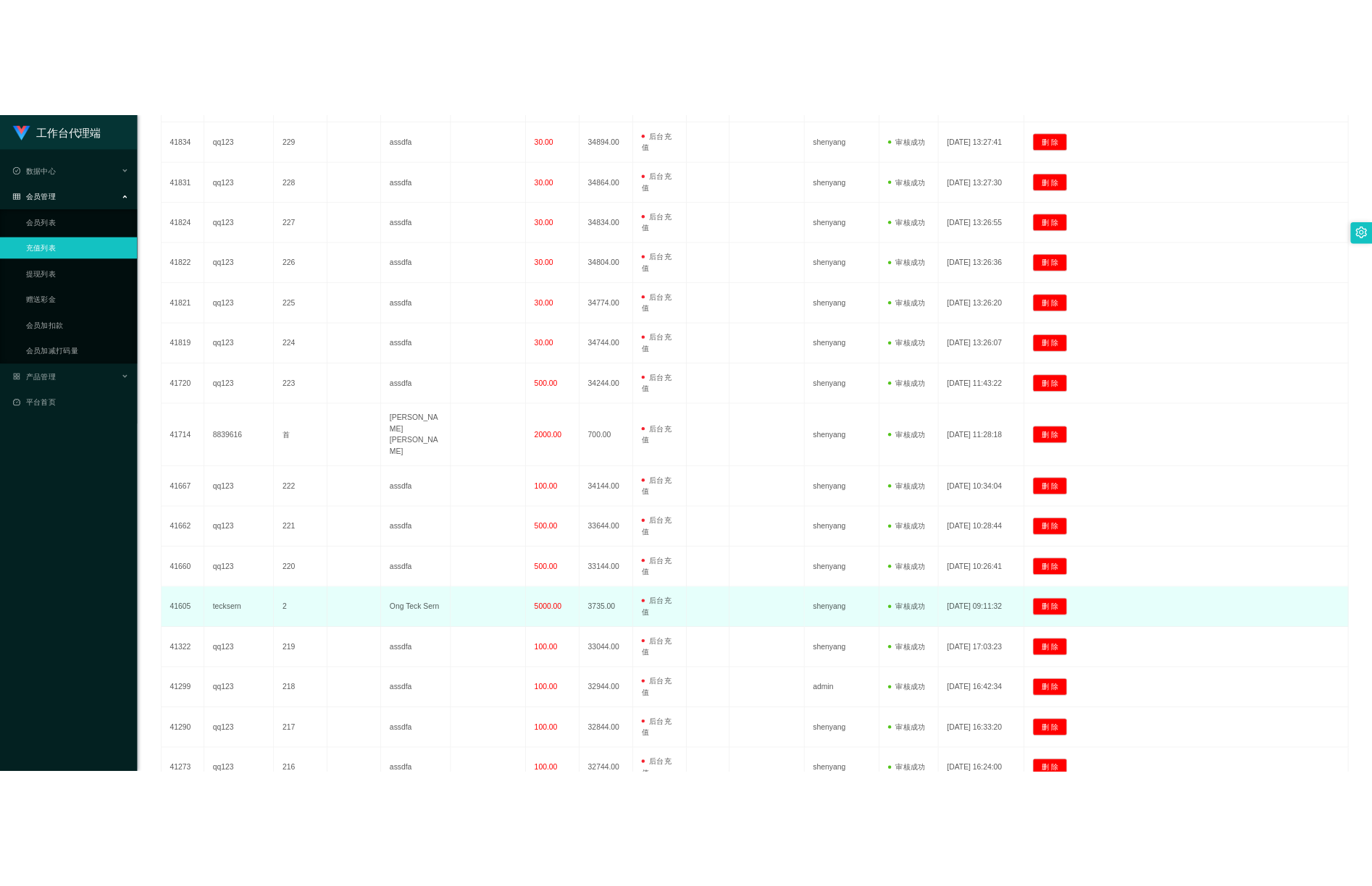
scroll to position [1255, 0]
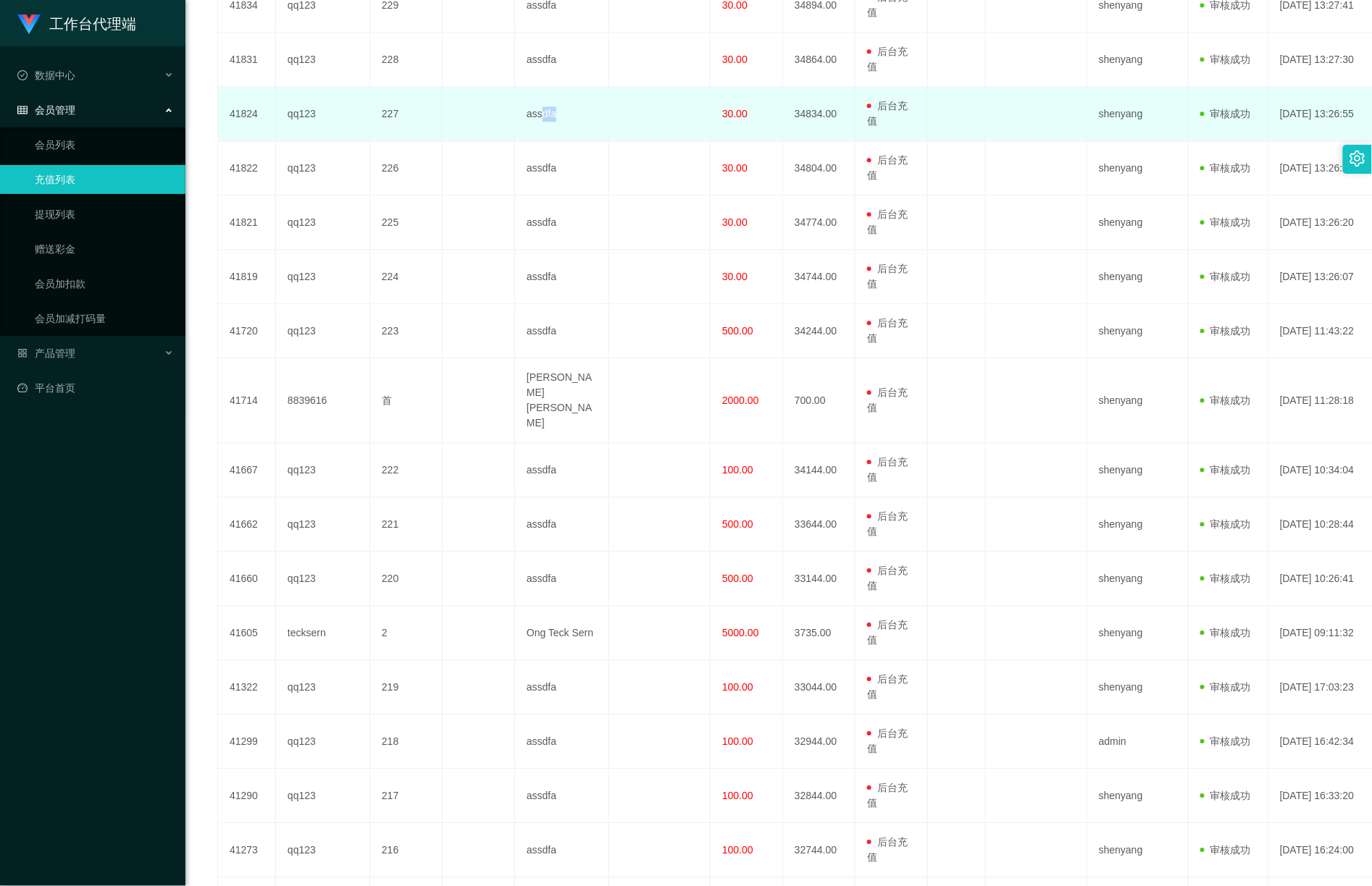
drag, startPoint x: 539, startPoint y: 36, endPoint x: 555, endPoint y: 38, distance: 16.1
click at [555, 87] on td "assdfa" at bounding box center [562, 114] width 94 height 54
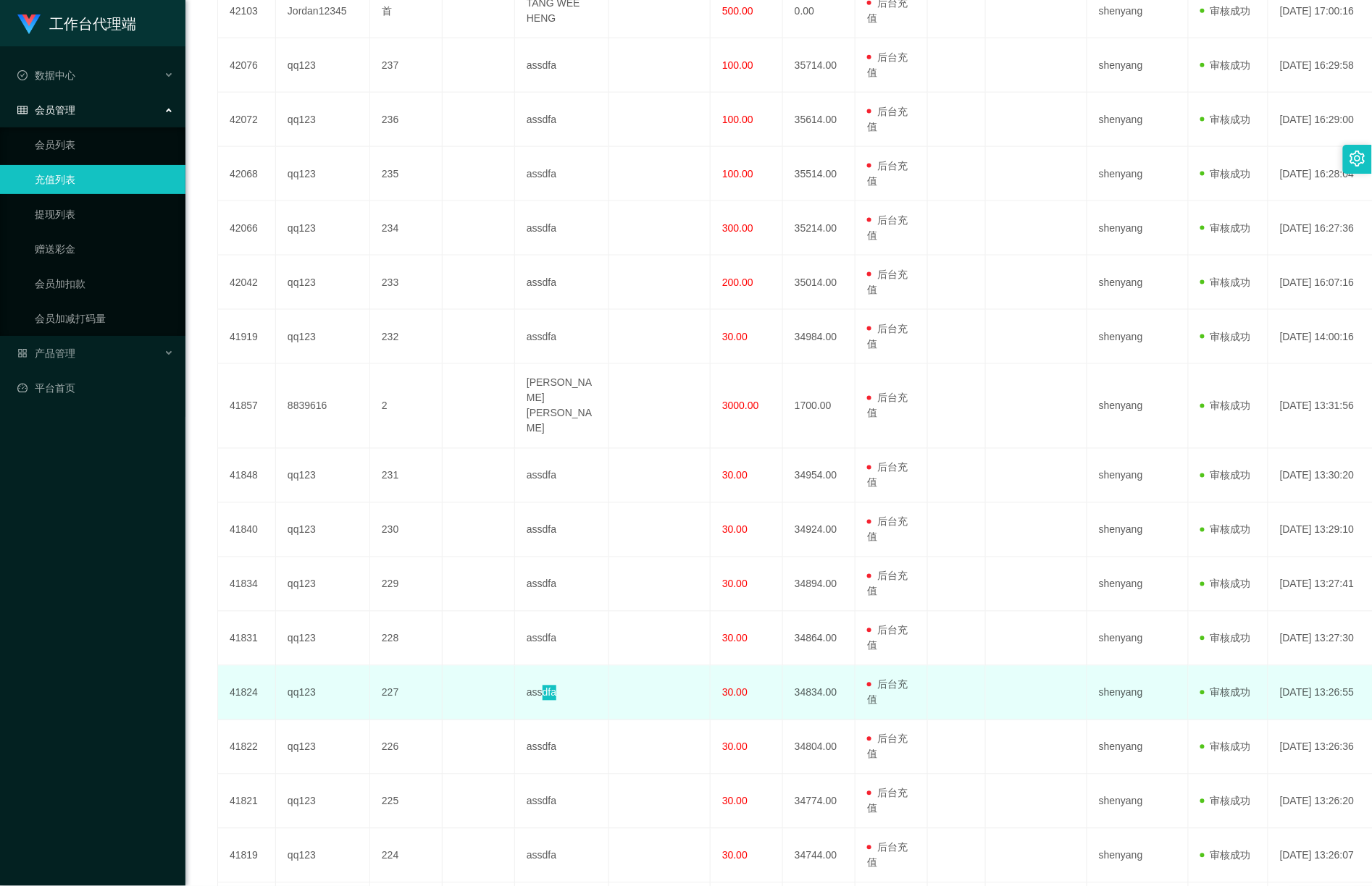
scroll to position [772, 0]
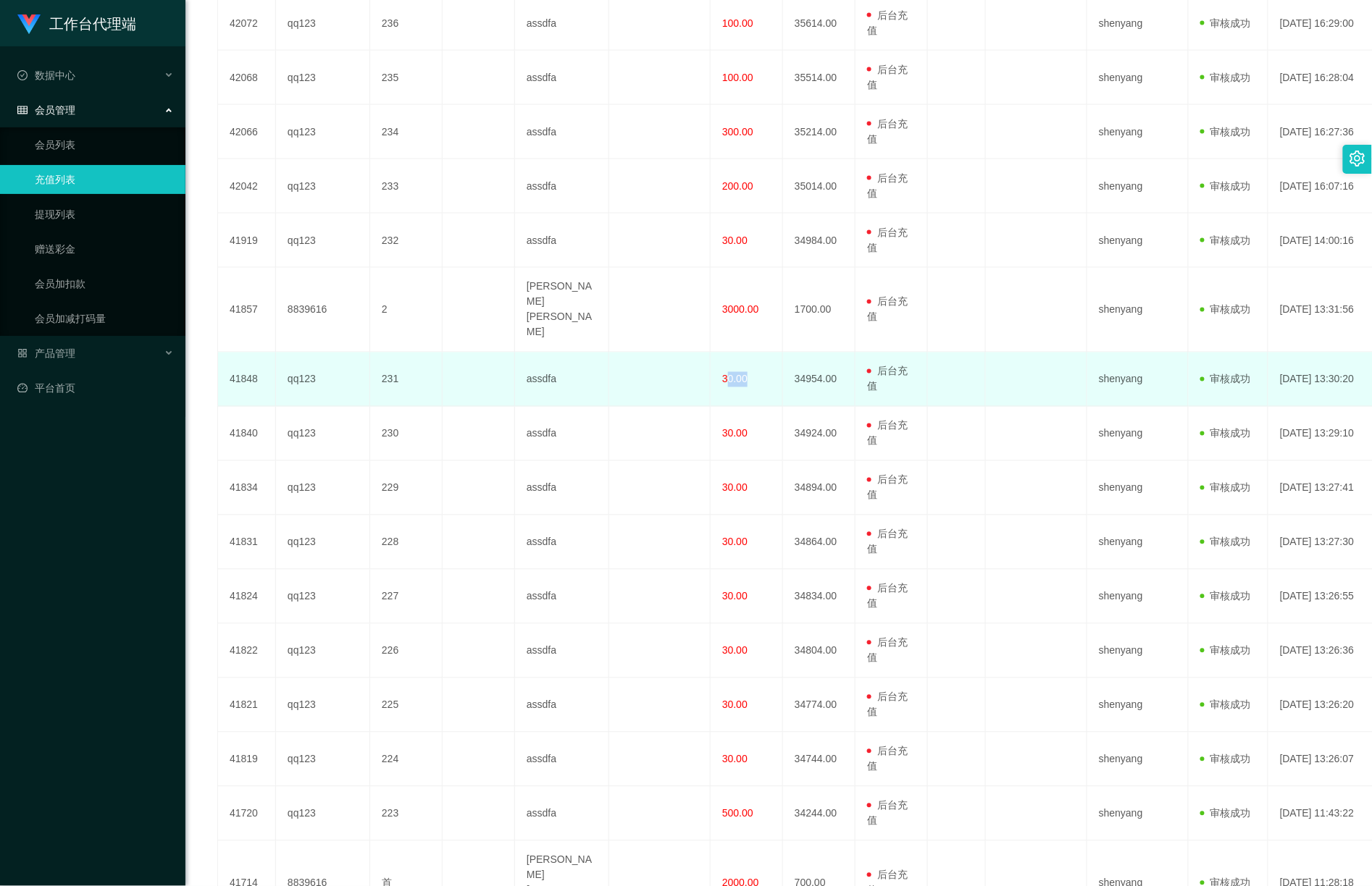
drag, startPoint x: 720, startPoint y: 294, endPoint x: 740, endPoint y: 297, distance: 20.2
click at [740, 353] on td "30.00" at bounding box center [747, 380] width 72 height 54
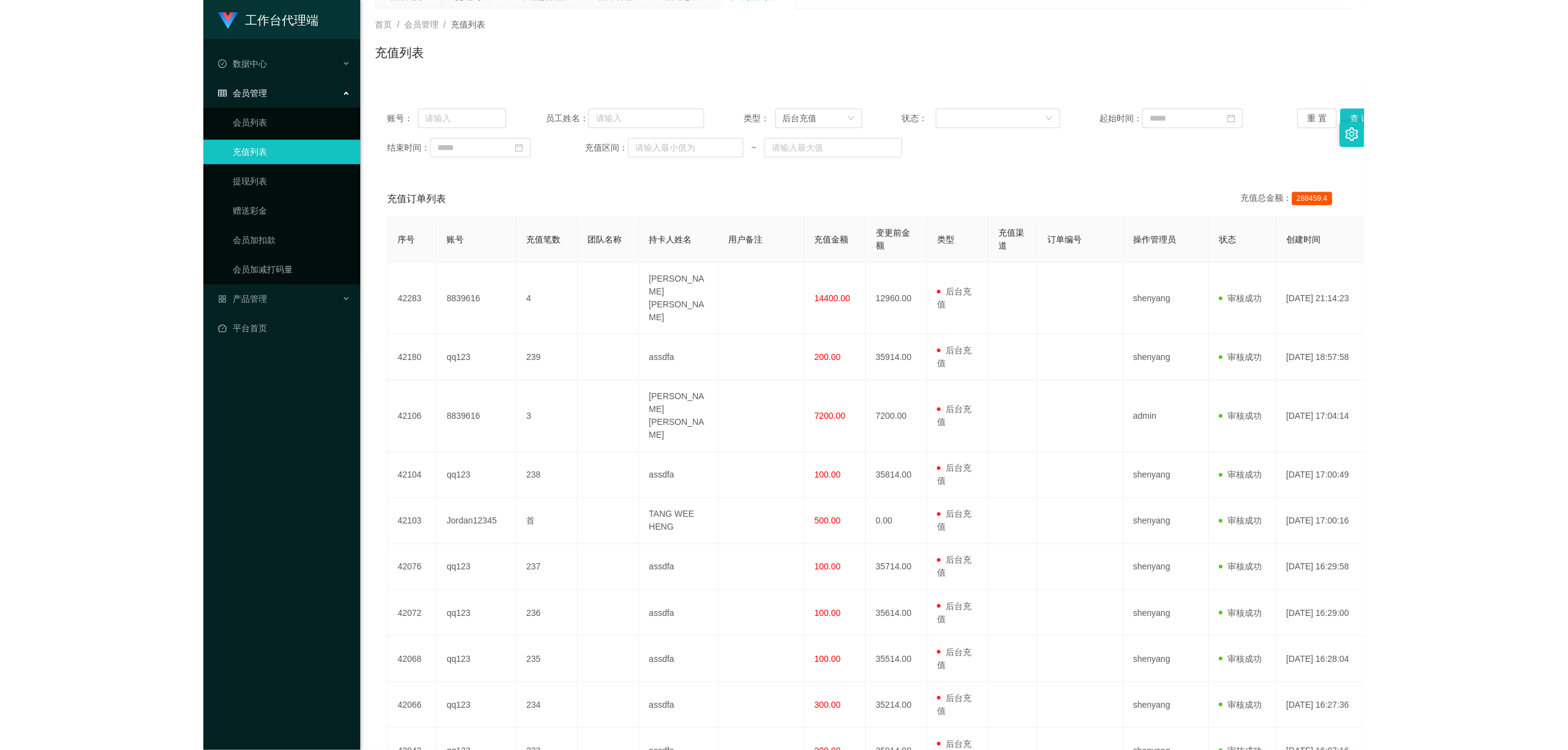
scroll to position [0, 0]
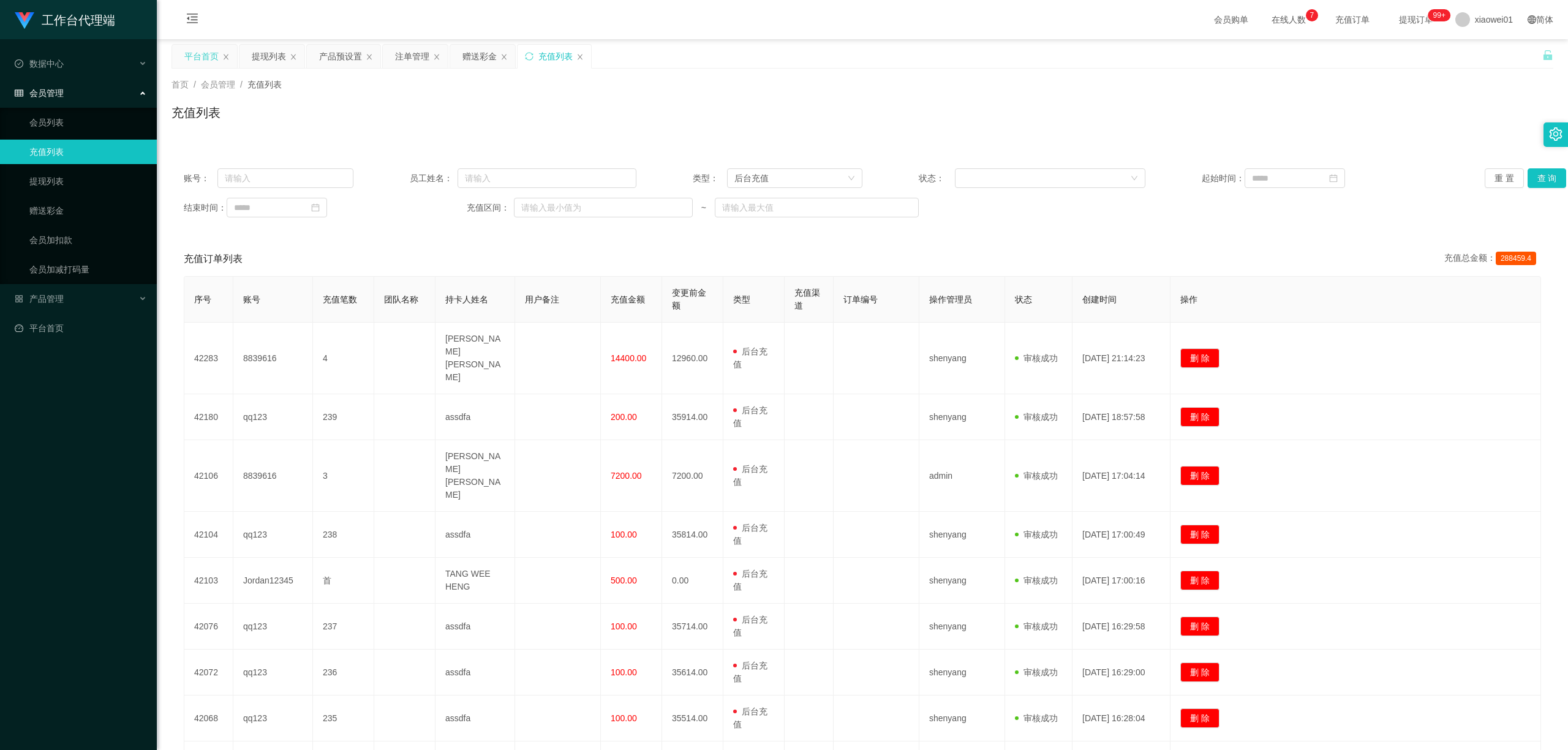
click at [190, 51] on div "平台首页" at bounding box center [202, 56] width 34 height 23
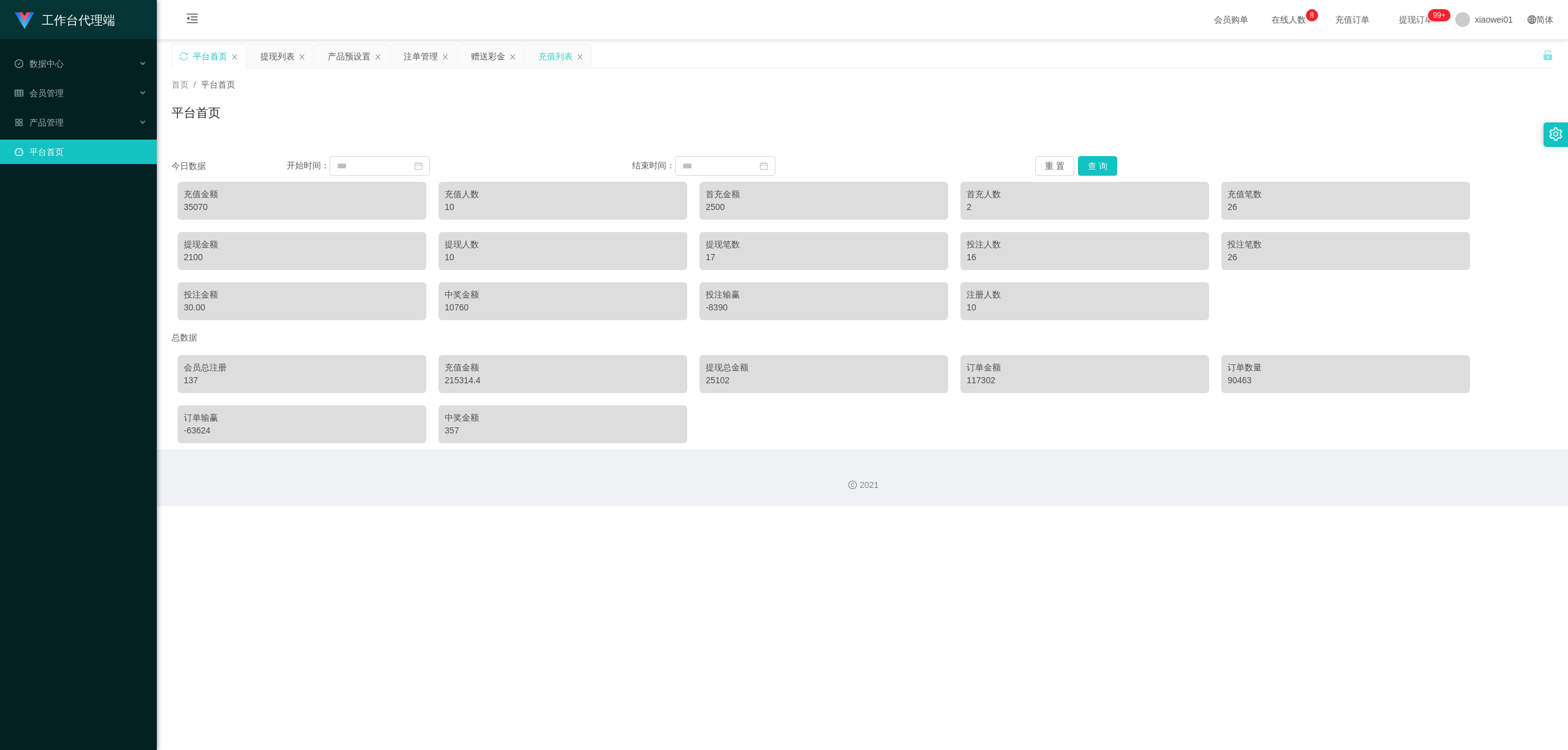
click at [550, 58] on div "充值列表" at bounding box center [555, 56] width 34 height 23
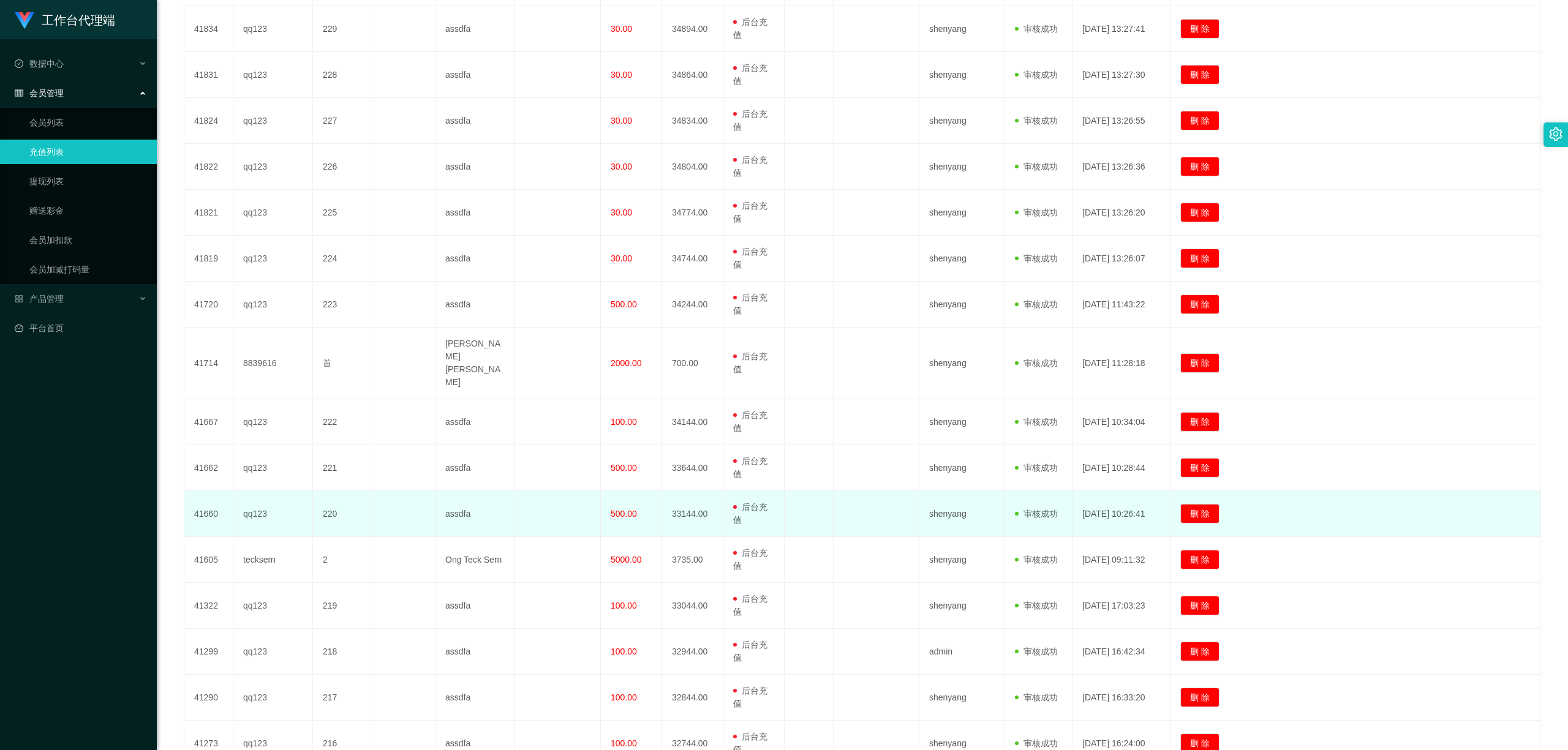
scroll to position [1061, 0]
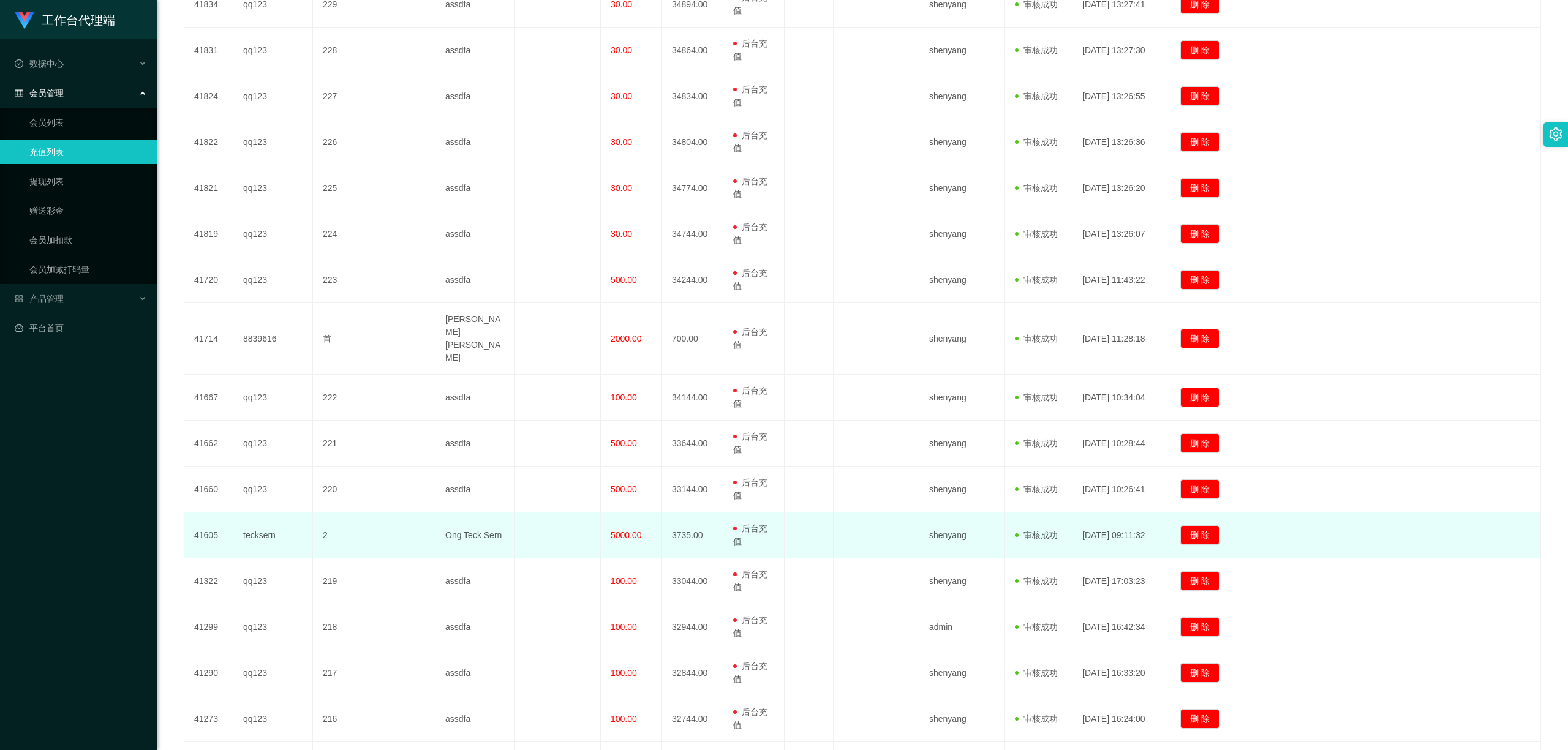
drag, startPoint x: 608, startPoint y: 439, endPoint x: 646, endPoint y: 436, distance: 38.1
click at [646, 512] on td "5000.00" at bounding box center [631, 535] width 61 height 46
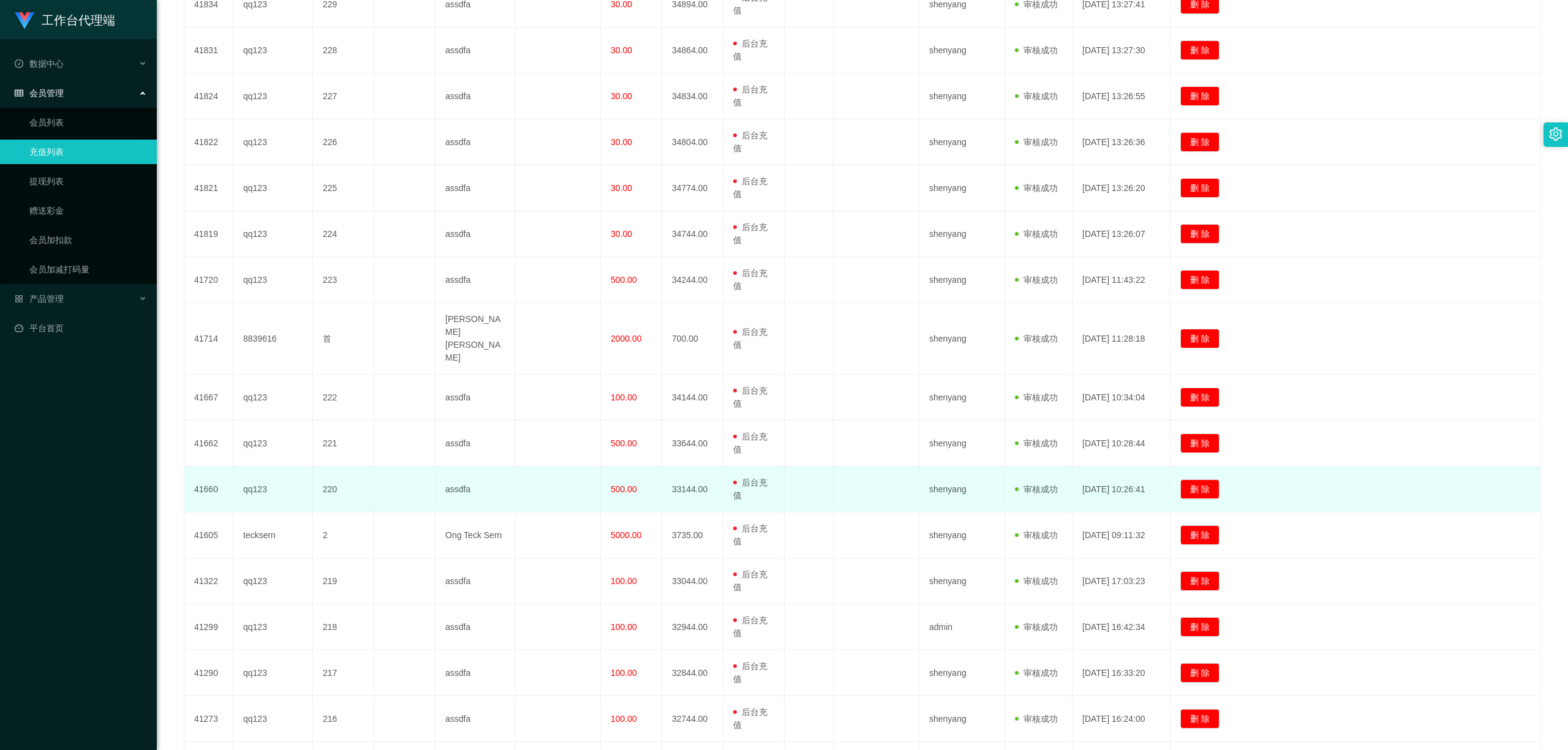
drag, startPoint x: 611, startPoint y: 393, endPoint x: 644, endPoint y: 391, distance: 33.1
click at [644, 466] on td "500.00" at bounding box center [631, 489] width 61 height 46
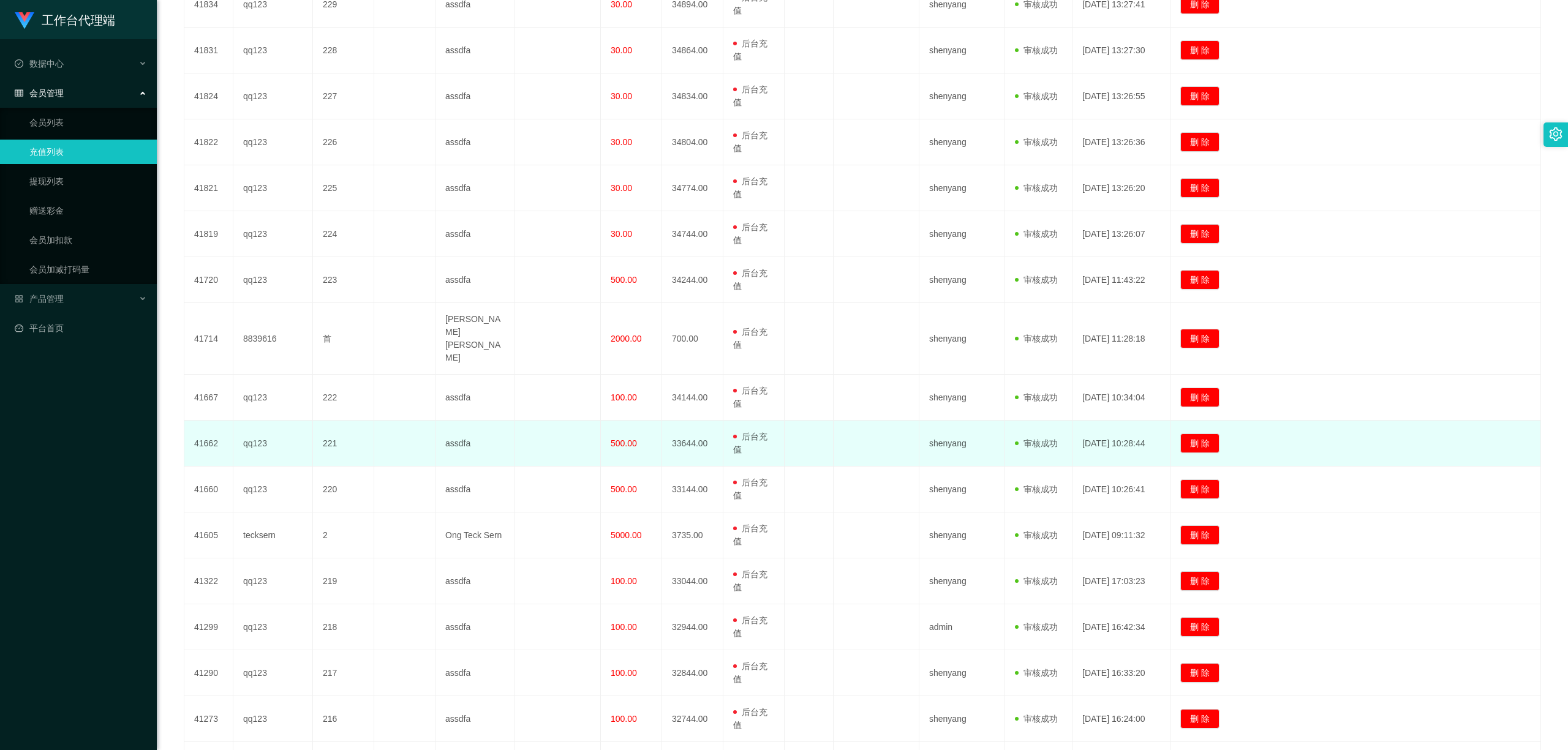
drag, startPoint x: 604, startPoint y: 353, endPoint x: 646, endPoint y: 345, distance: 42.8
click at [646, 420] on td "500.00" at bounding box center [631, 443] width 61 height 46
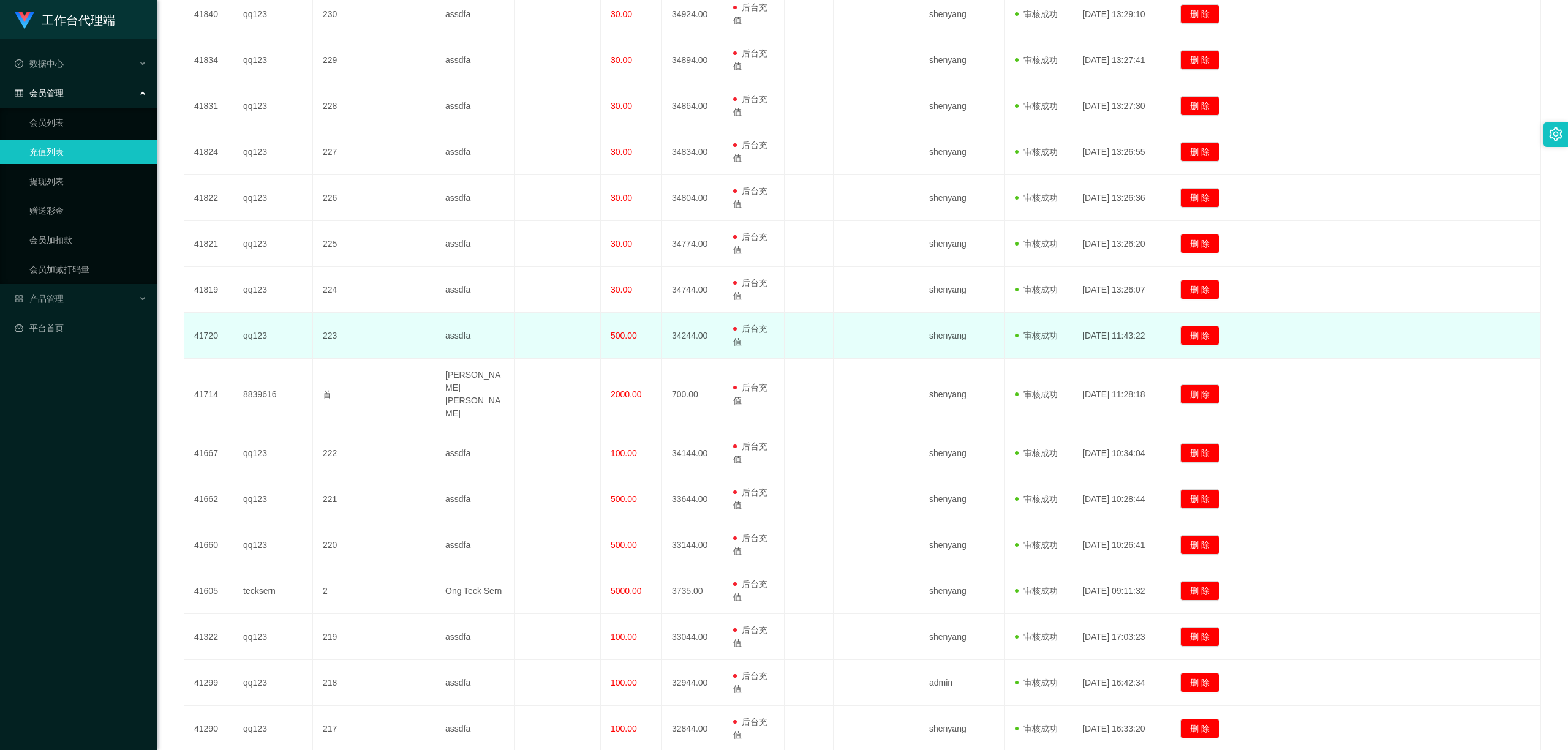
scroll to position [980, 0]
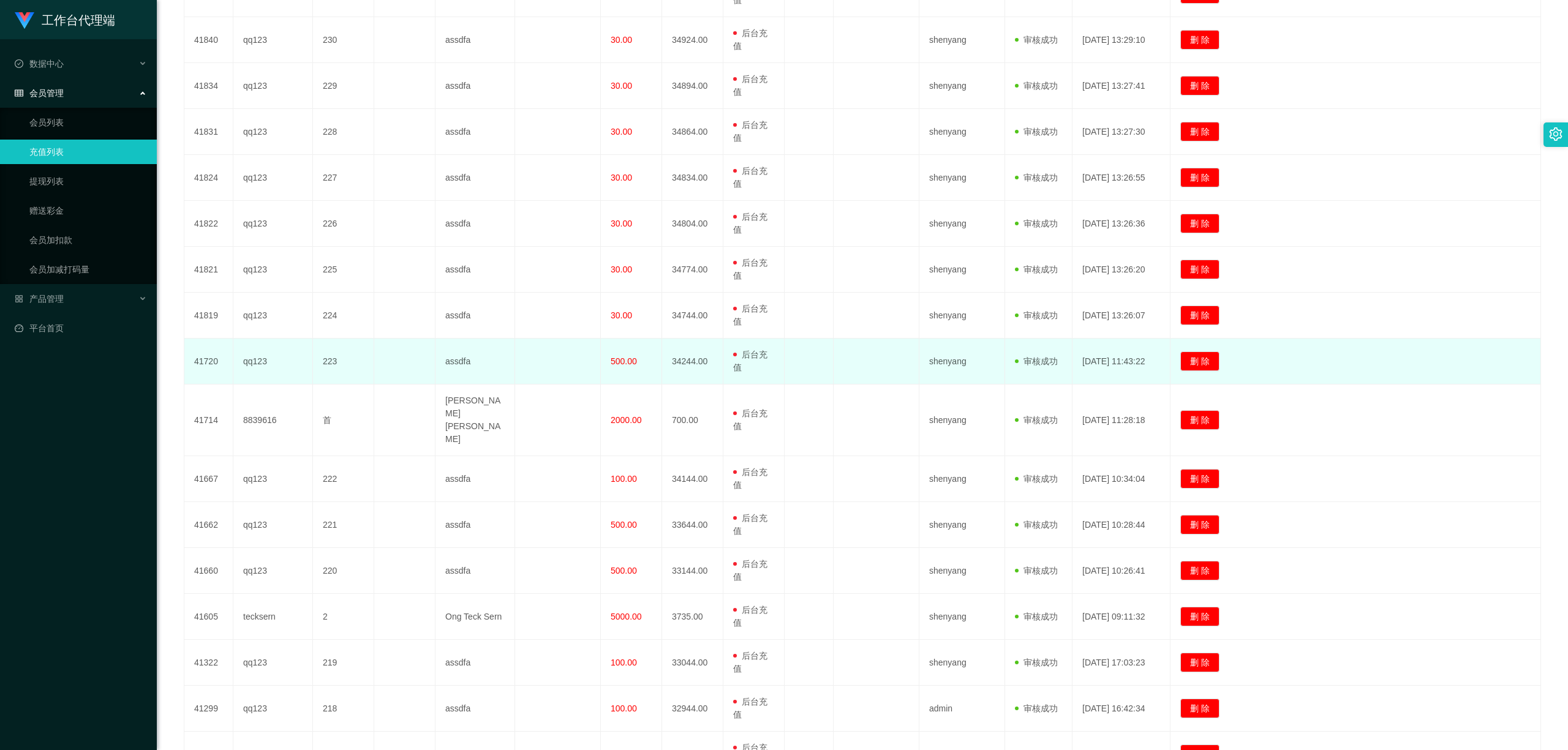
drag, startPoint x: 608, startPoint y: 286, endPoint x: 660, endPoint y: 289, distance: 52.1
click at [660, 339] on td "500.00" at bounding box center [631, 362] width 61 height 46
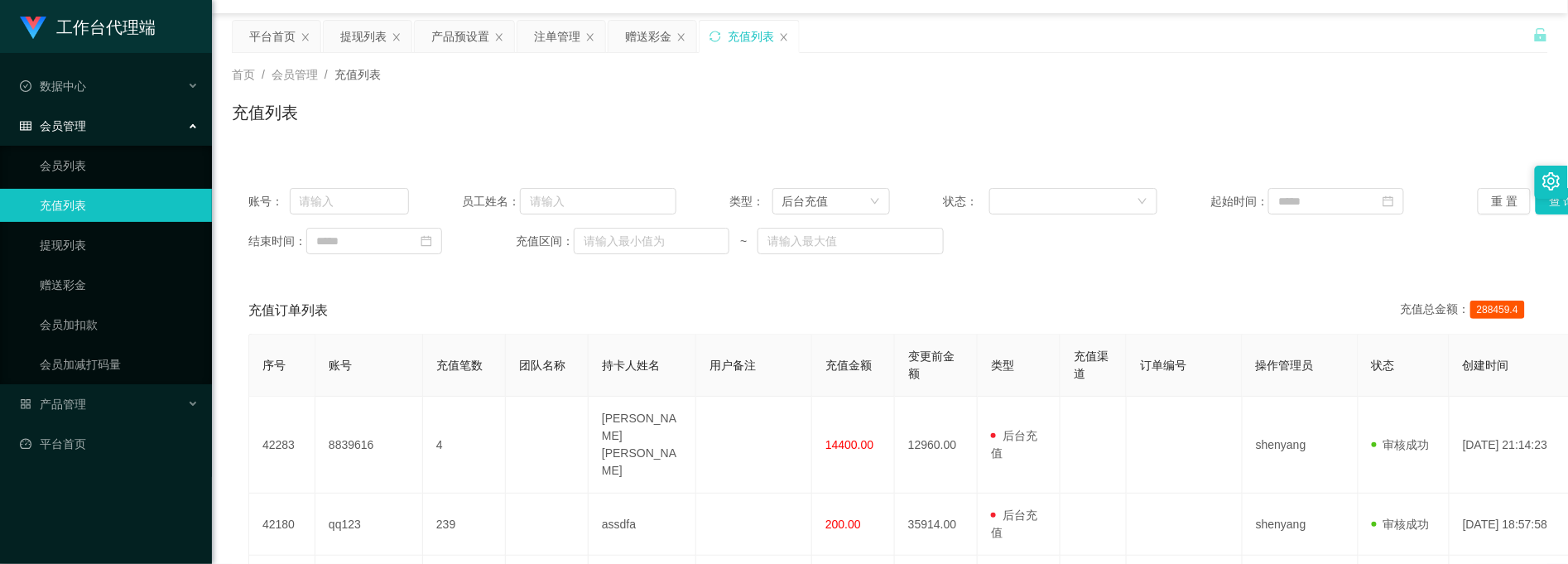
scroll to position [0, 0]
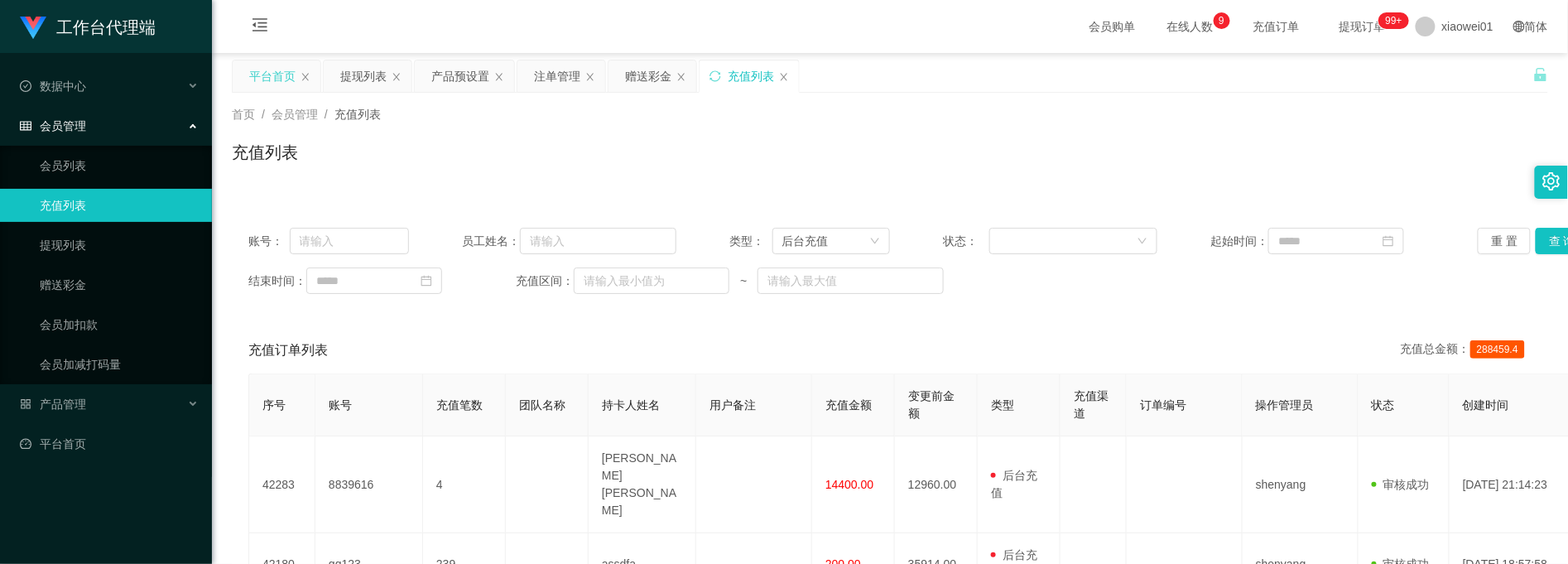
click at [273, 67] on div "平台首页" at bounding box center [273, 75] width 46 height 31
